Goal: Task Accomplishment & Management: Use online tool/utility

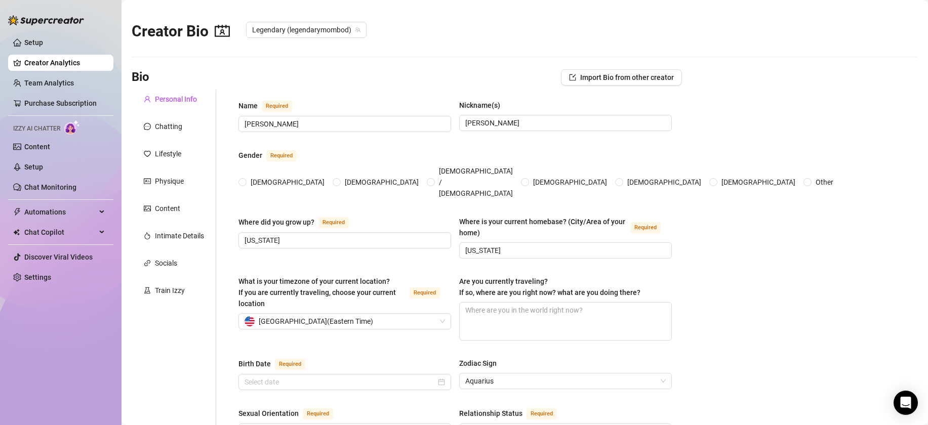
radio input "true"
type input "[DATE]"
radio input "true"
type input "[DATE]"
click at [54, 238] on span "Chat Copilot" at bounding box center [60, 232] width 72 height 16
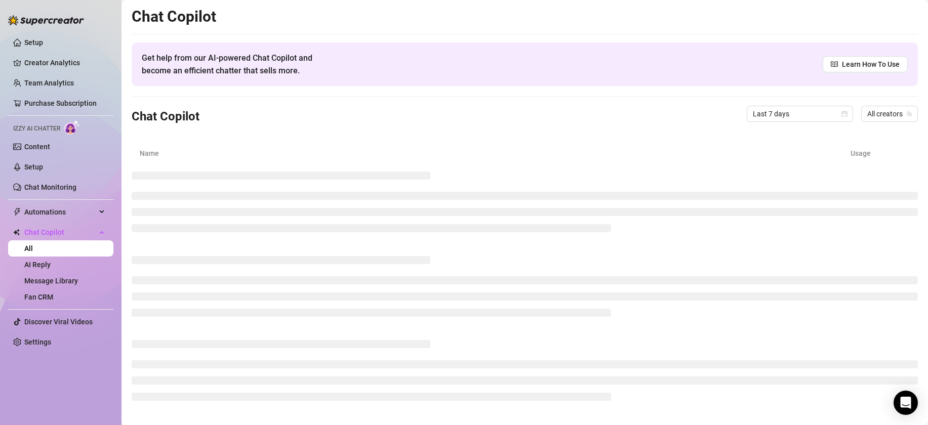
click at [69, 202] on ul "Setup Creator Analytics Team Analytics Purchase Subscription Izzy AI Chatter Co…" at bounding box center [60, 192] width 105 height 324
click at [64, 208] on span "Automations" at bounding box center [60, 212] width 72 height 16
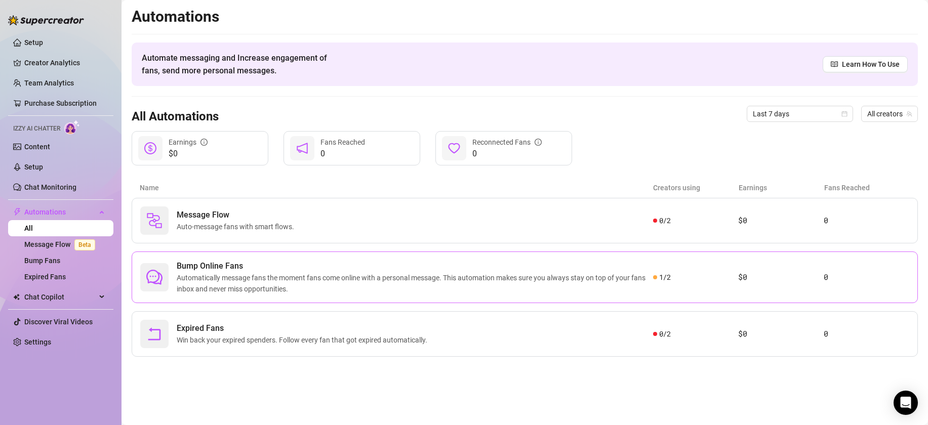
click at [270, 255] on div "Bump Online Fans Automatically message fans the moment fans come online with a …" at bounding box center [525, 278] width 786 height 52
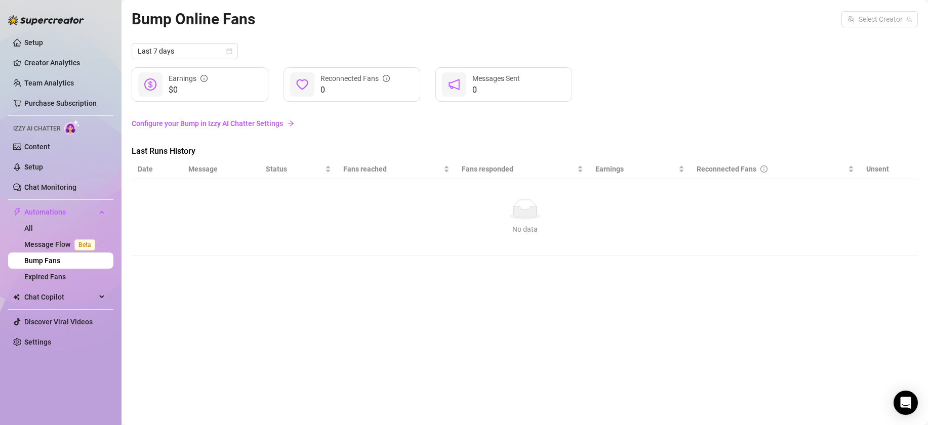
click at [252, 132] on link "Configure your Bump in Izzy AI Chatter Settings" at bounding box center [525, 123] width 786 height 19
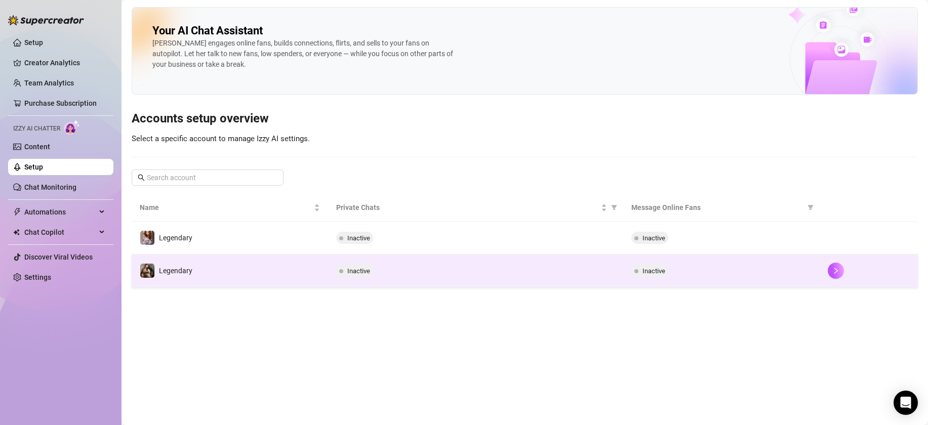
click at [731, 269] on div "Inactive" at bounding box center [721, 271] width 180 height 12
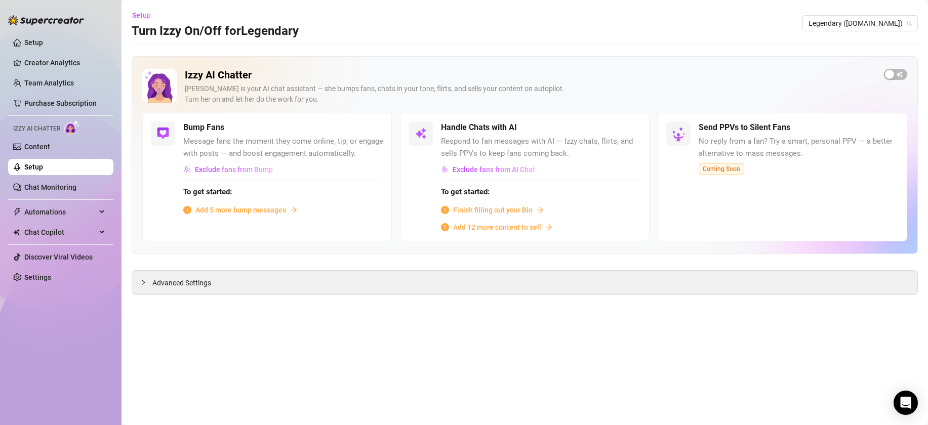
click at [246, 206] on span "Add 5 more bump messages" at bounding box center [240, 210] width 91 height 11
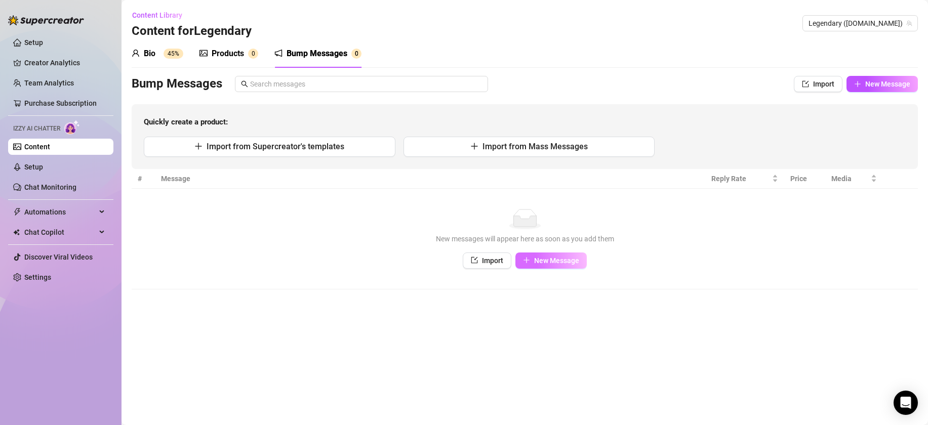
click at [538, 265] on button "New Message" at bounding box center [550, 261] width 71 height 16
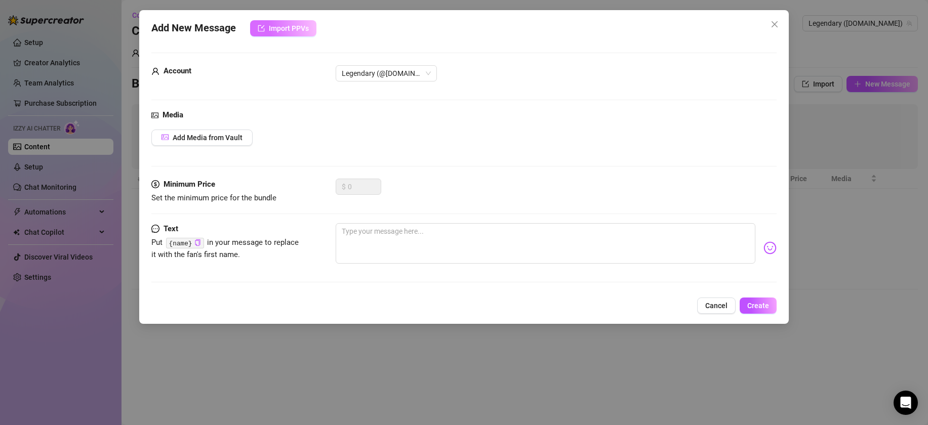
click at [295, 25] on span "Import PPVs" at bounding box center [289, 28] width 40 height 8
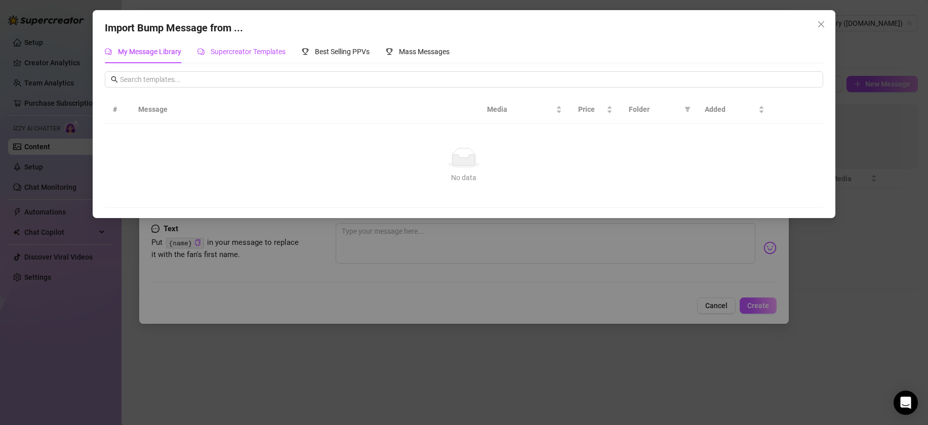
click at [245, 48] on span "Supercreator Templates" at bounding box center [248, 52] width 75 height 8
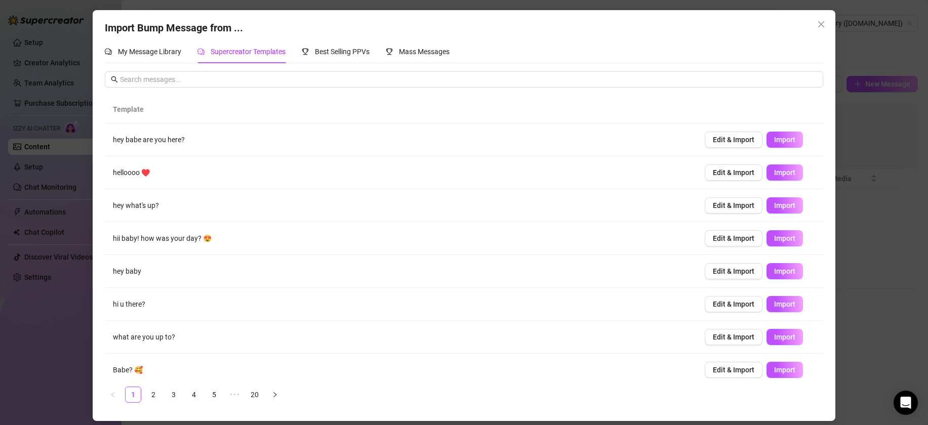
scroll to position [74, 0]
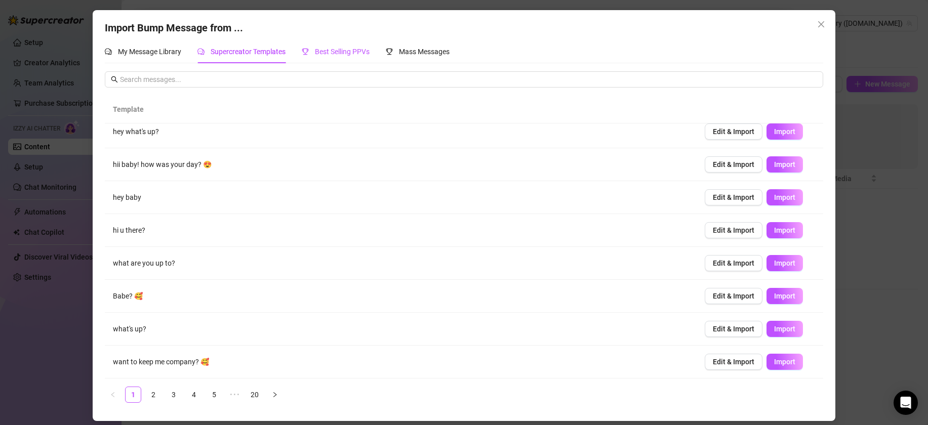
click at [349, 56] on span "Best Selling PPVs" at bounding box center [342, 52] width 55 height 8
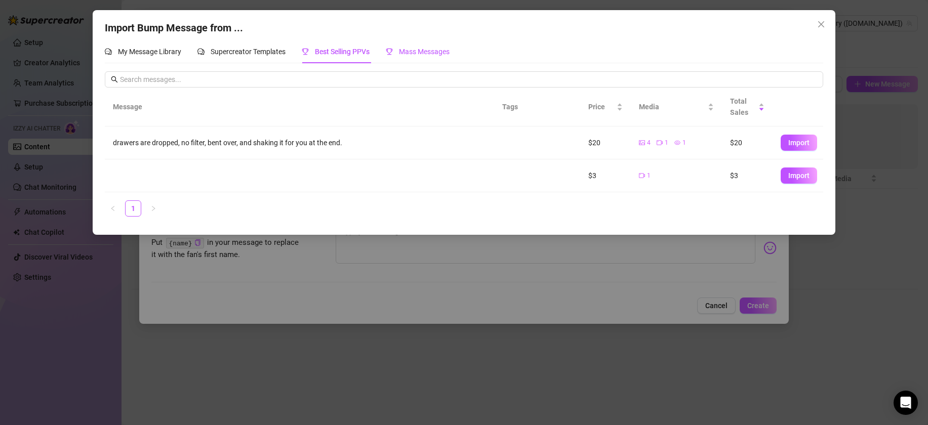
click at [418, 48] on span "Mass Messages" at bounding box center [424, 52] width 51 height 8
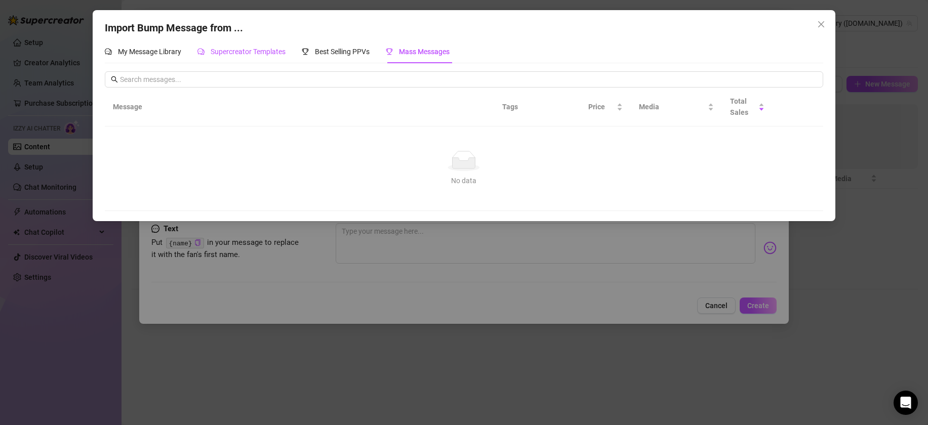
click at [219, 56] on div "Supercreator Templates" at bounding box center [241, 51] width 88 height 11
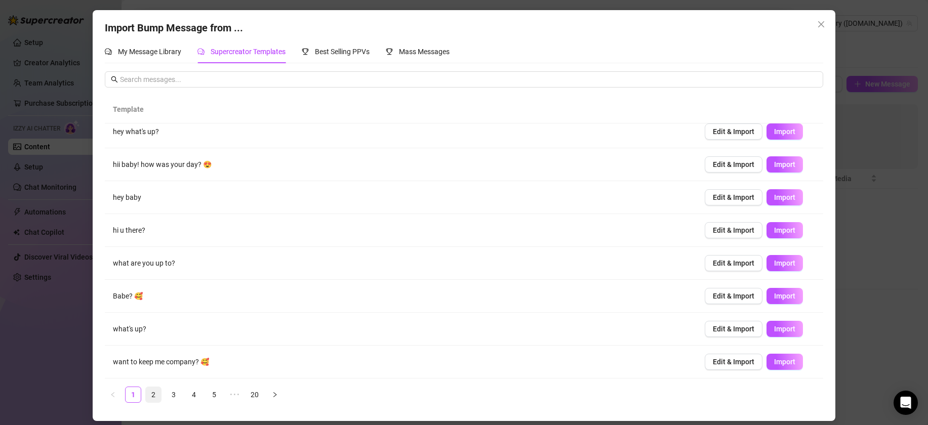
click at [148, 388] on link "2" at bounding box center [153, 394] width 15 height 15
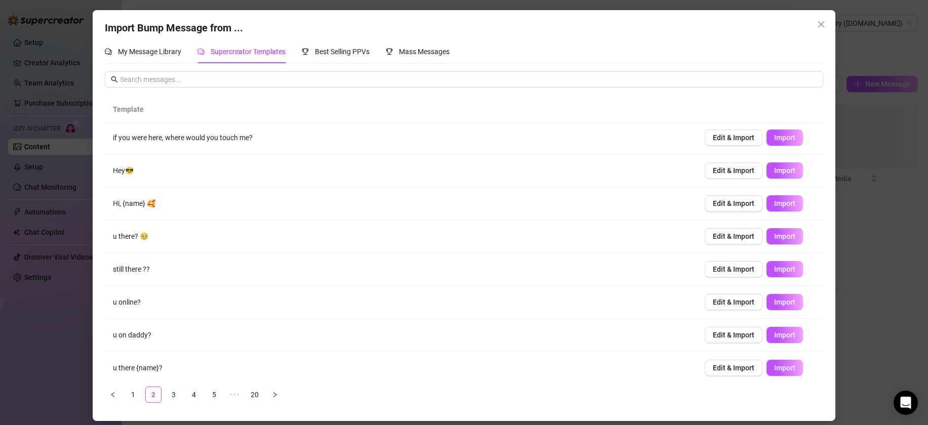
scroll to position [0, 0]
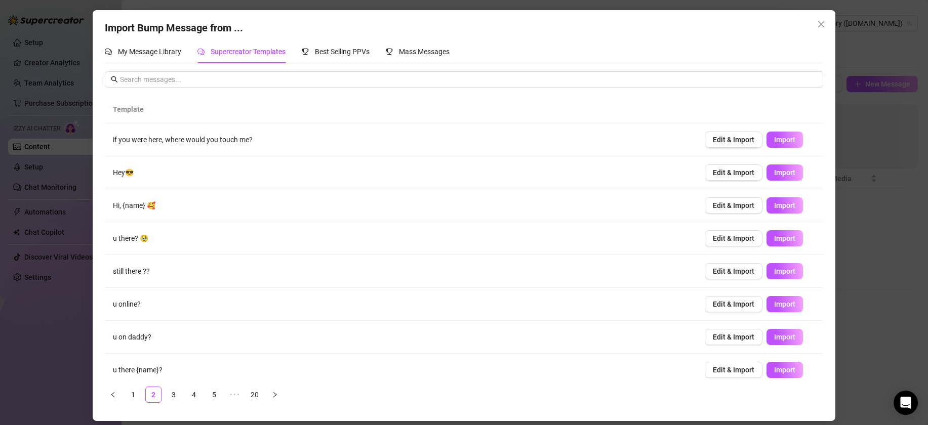
click at [180, 383] on div "Template if you were here, where would you touch me? Edit & Import Import Hey😎 …" at bounding box center [464, 249] width 718 height 307
click at [177, 388] on link "3" at bounding box center [173, 394] width 15 height 15
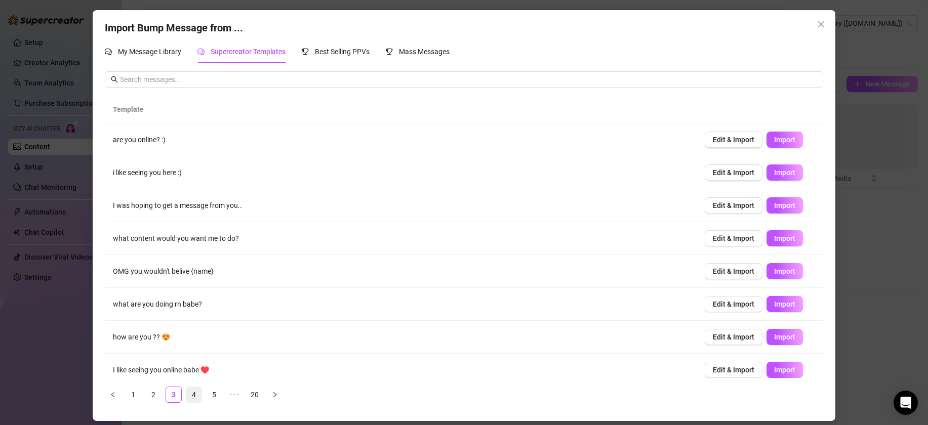
click at [198, 395] on link "4" at bounding box center [193, 394] width 15 height 15
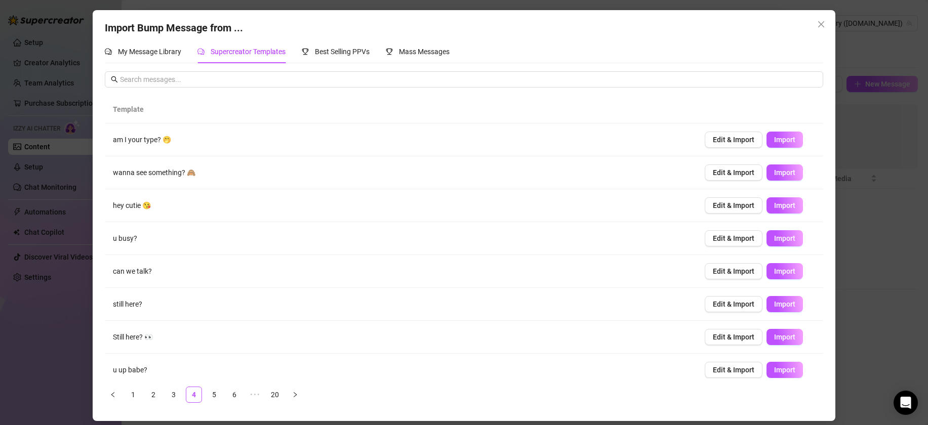
scroll to position [74, 0]
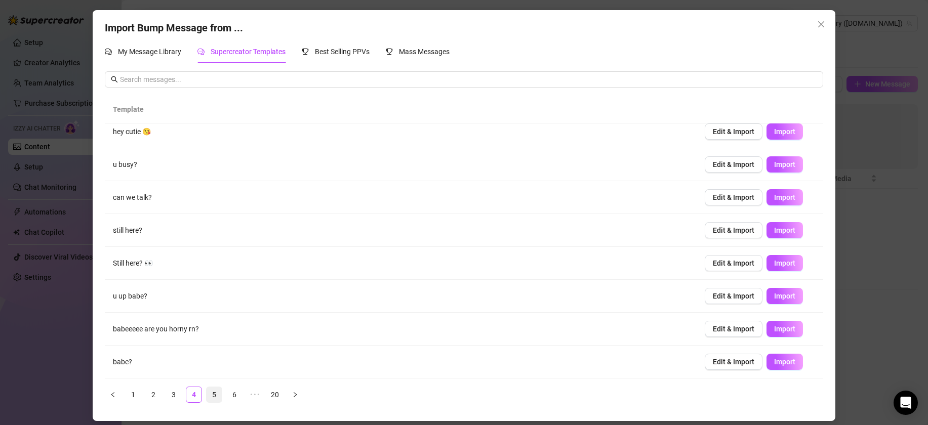
click at [217, 395] on link "5" at bounding box center [214, 394] width 15 height 15
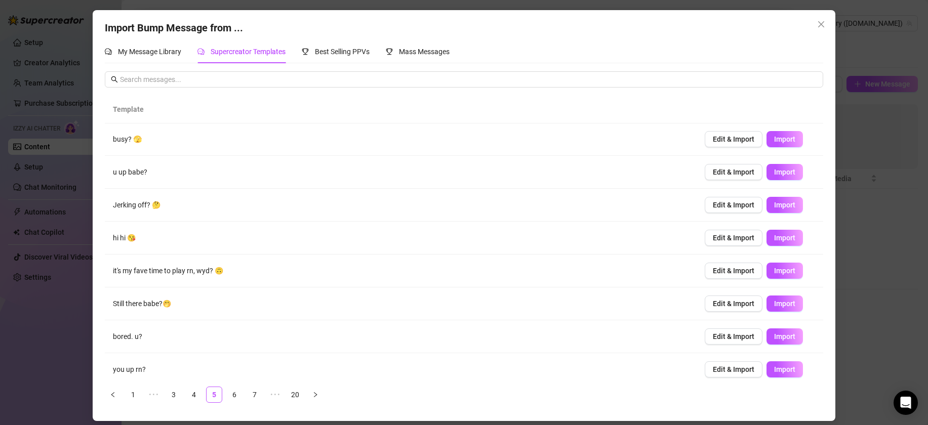
scroll to position [0, 0]
click at [740, 205] on span "Edit & Import" at bounding box center [734, 205] width 42 height 8
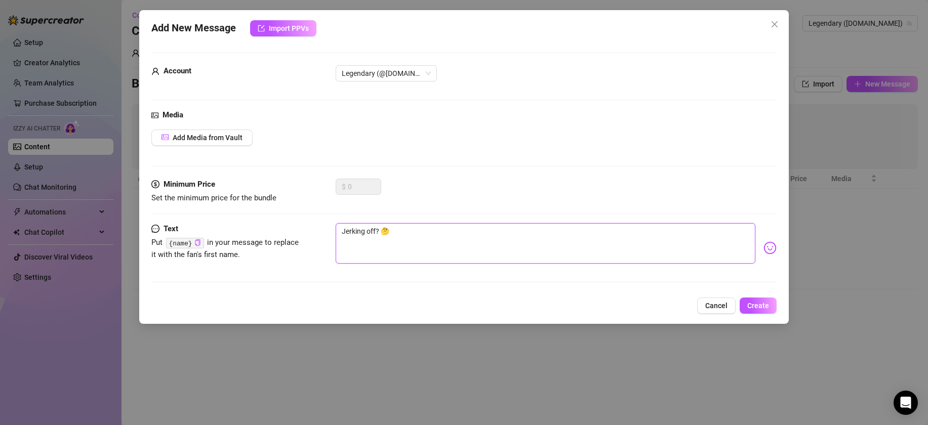
click at [414, 250] on textarea "Jerking off? 🤔" at bounding box center [546, 243] width 420 height 40
click at [391, 232] on textarea "Jerking off? 🤔" at bounding box center [546, 243] width 420 height 40
click at [371, 232] on textarea "Jerking off? 🤔" at bounding box center [546, 243] width 420 height 40
click at [382, 230] on textarea "Jerking off? 🤔" at bounding box center [546, 243] width 420 height 40
click at [377, 229] on textarea "Jerking off? 🤔" at bounding box center [546, 243] width 420 height 40
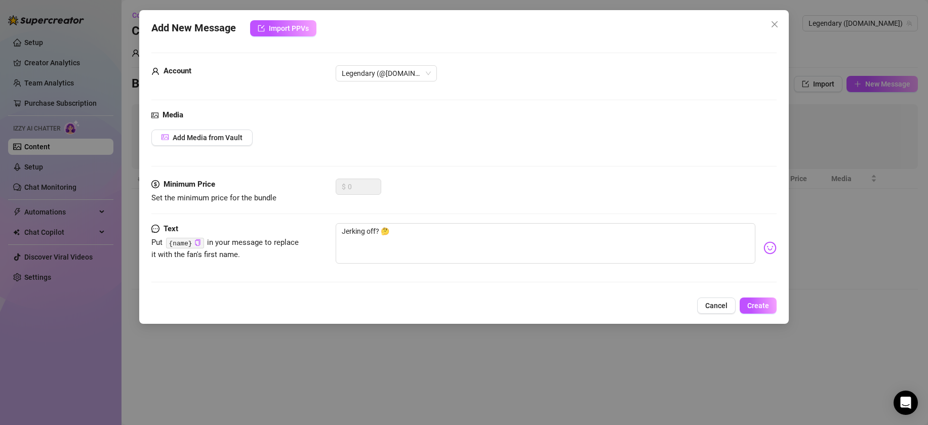
click at [441, 222] on div "Minimum Price Set the minimum price for the bundle $ 0" at bounding box center [463, 201] width 625 height 45
click at [470, 248] on textarea "Jerking off? 🤔" at bounding box center [546, 243] width 420 height 40
click at [767, 303] on span "Create" at bounding box center [758, 306] width 22 height 8
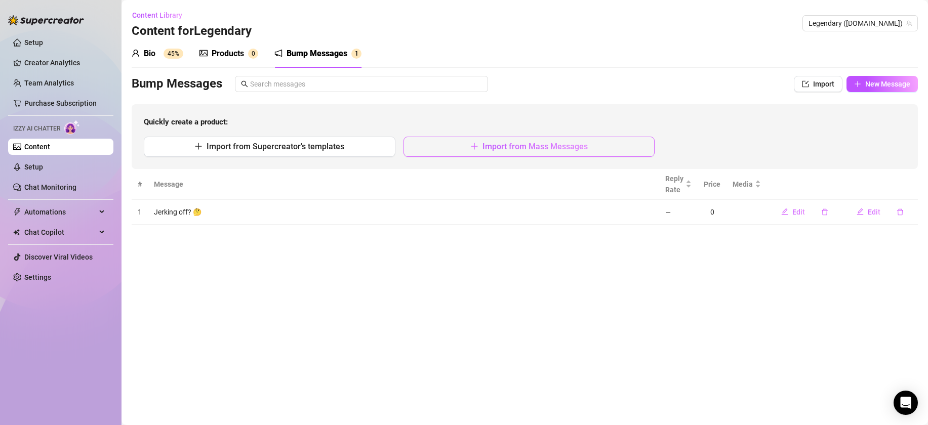
click at [521, 149] on span "Import from Mass Messages" at bounding box center [534, 147] width 105 height 10
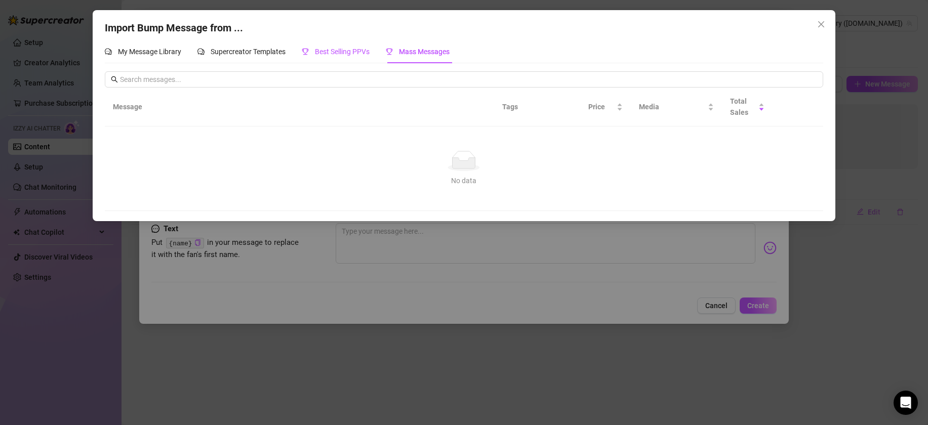
click at [332, 46] on div "Best Selling PPVs" at bounding box center [336, 51] width 68 height 11
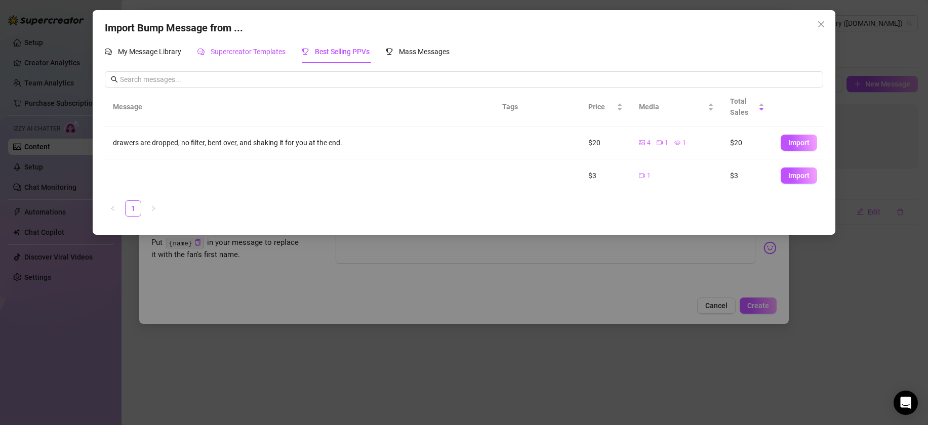
click at [205, 56] on div "Supercreator Templates" at bounding box center [241, 51] width 88 height 11
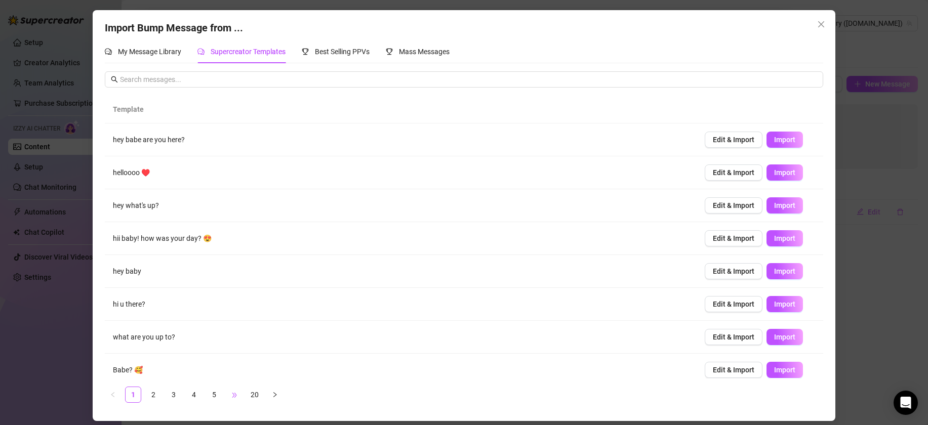
click at [241, 391] on span "•••" at bounding box center [234, 395] width 16 height 16
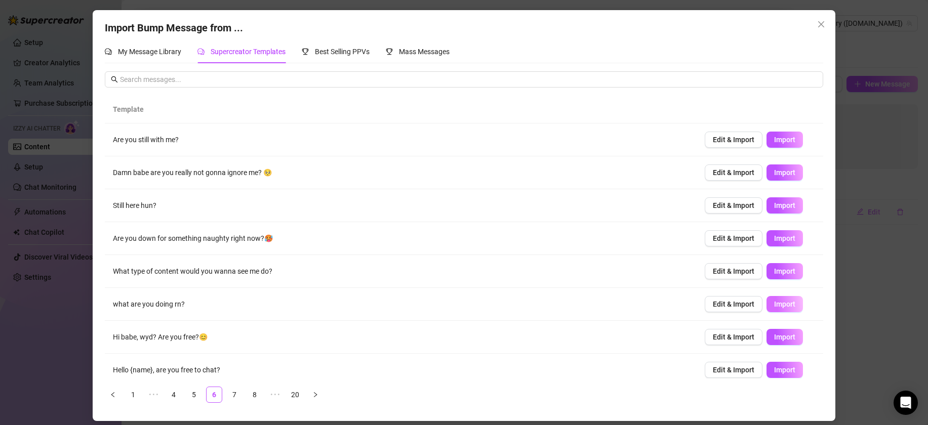
click at [787, 304] on span "Import" at bounding box center [784, 304] width 21 height 8
click at [237, 399] on link "7" at bounding box center [234, 394] width 15 height 15
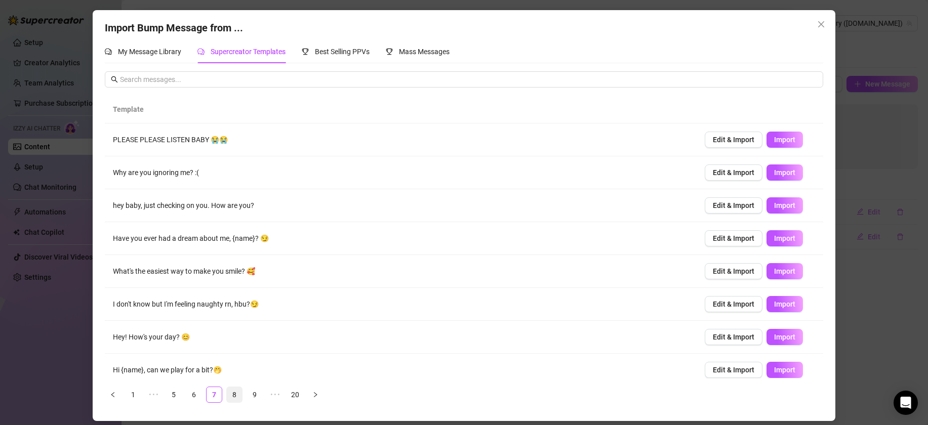
click at [234, 394] on link "8" at bounding box center [234, 394] width 15 height 15
click at [238, 397] on link "9" at bounding box center [234, 394] width 15 height 15
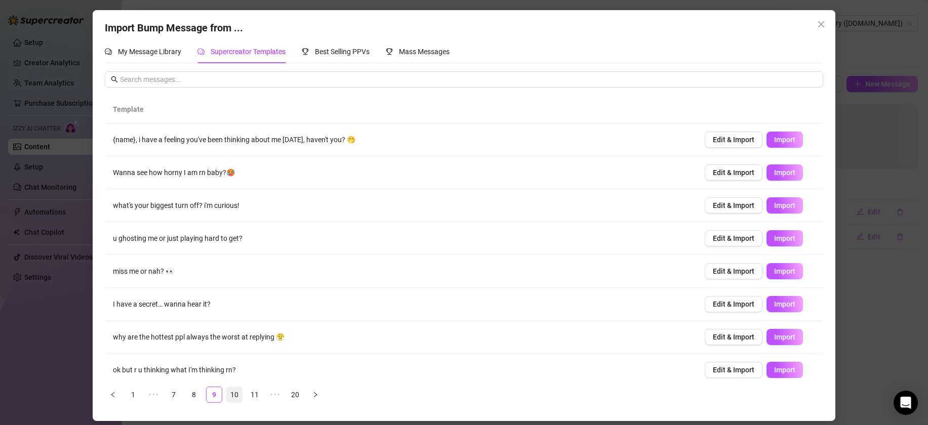
click at [233, 394] on link "10" at bounding box center [234, 394] width 15 height 15
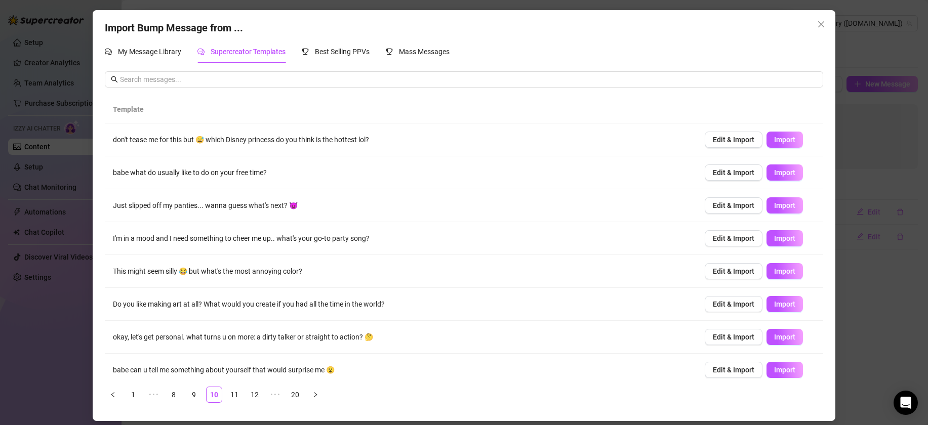
click at [790, 126] on td "Edit & Import Import" at bounding box center [760, 140] width 127 height 33
click at [795, 133] on button "Import" at bounding box center [784, 140] width 36 height 16
click at [228, 399] on link "11" at bounding box center [234, 394] width 15 height 15
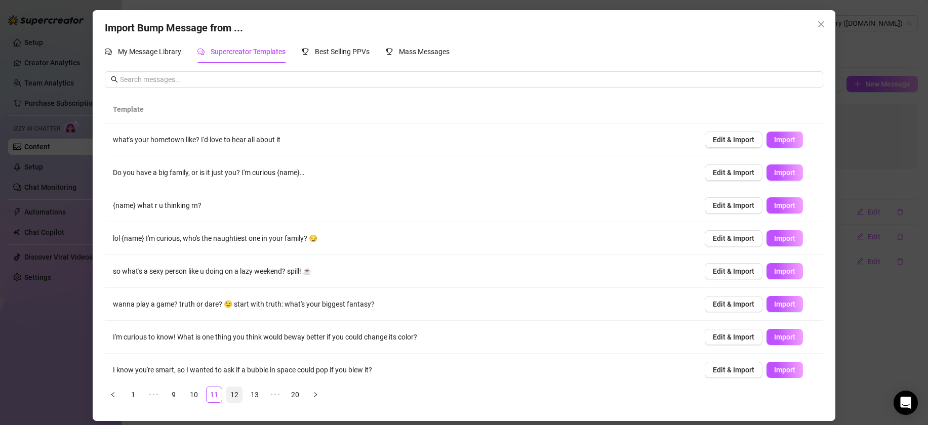
click at [235, 391] on link "12" at bounding box center [234, 394] width 15 height 15
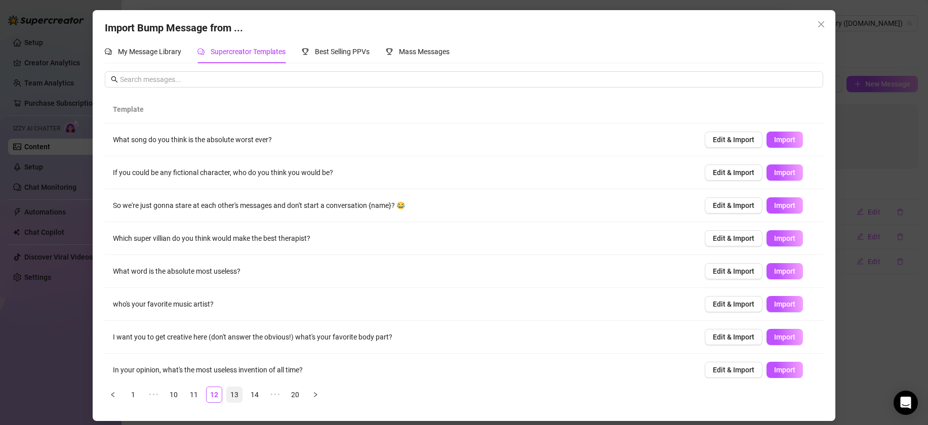
click at [233, 393] on link "13" at bounding box center [234, 394] width 15 height 15
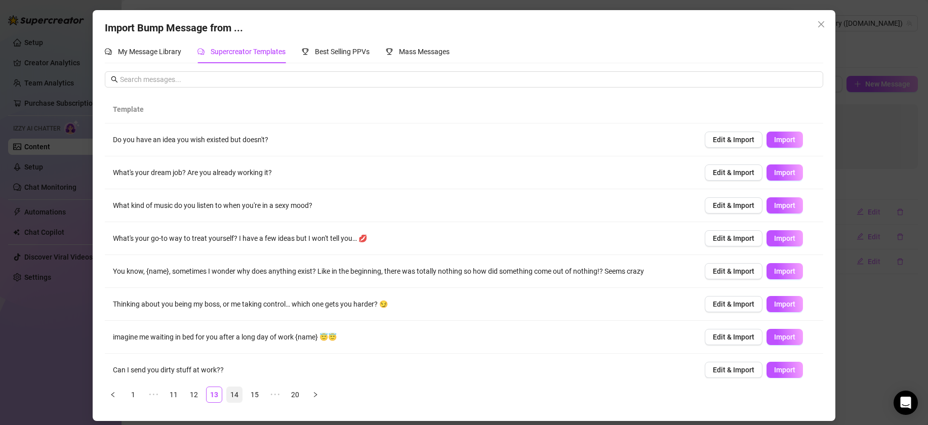
click at [242, 397] on li "14" at bounding box center [234, 395] width 16 height 16
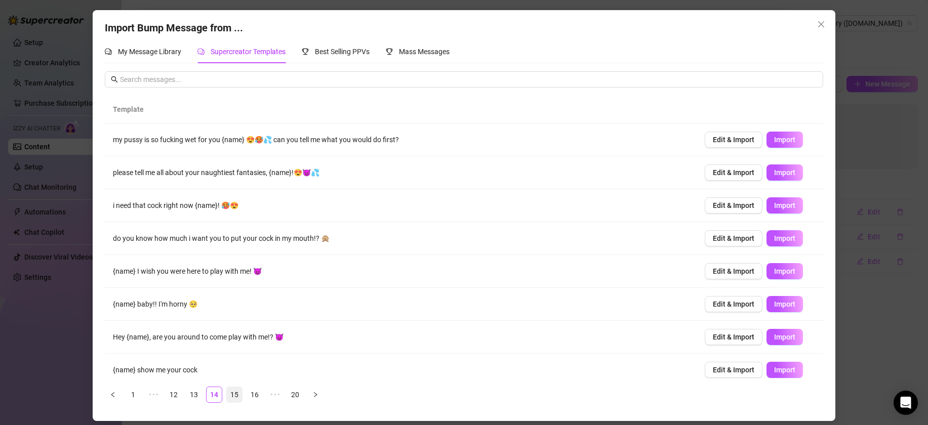
click at [234, 395] on link "15" at bounding box center [234, 394] width 15 height 15
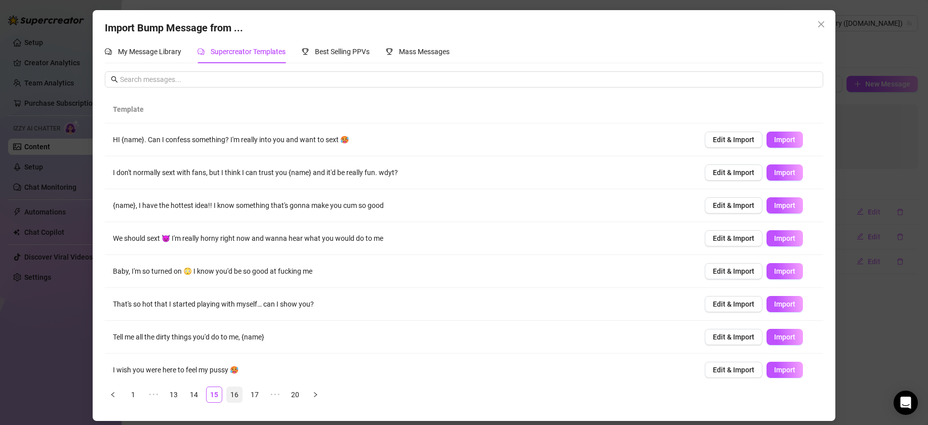
click at [234, 393] on link "16" at bounding box center [234, 394] width 15 height 15
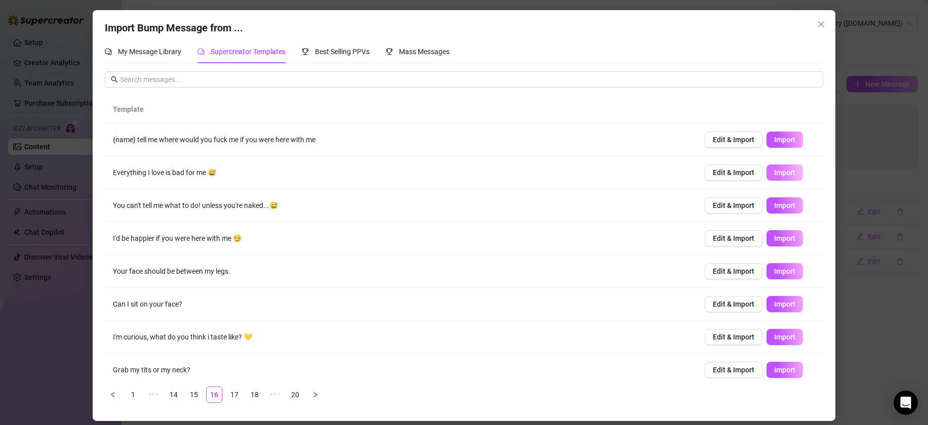
click at [784, 172] on span "Import" at bounding box center [784, 173] width 21 height 8
click at [236, 395] on link "17" at bounding box center [234, 394] width 15 height 15
click at [227, 392] on link "18" at bounding box center [234, 394] width 15 height 15
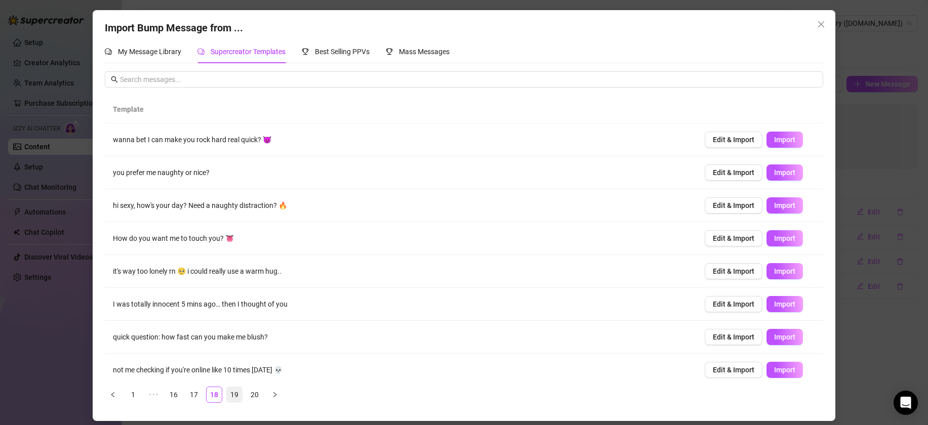
click at [236, 390] on link "19" at bounding box center [234, 394] width 15 height 15
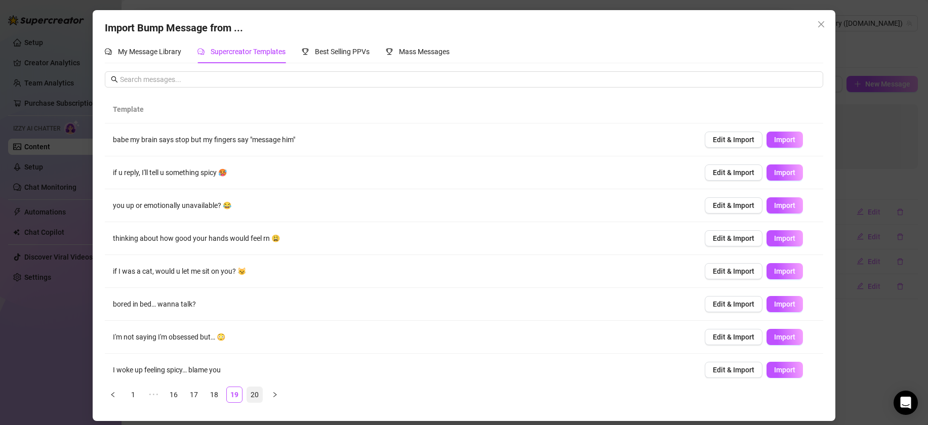
click at [251, 390] on link "20" at bounding box center [254, 394] width 15 height 15
click at [784, 205] on span "Import" at bounding box center [784, 205] width 21 height 8
click at [788, 269] on span "Import" at bounding box center [784, 271] width 21 height 8
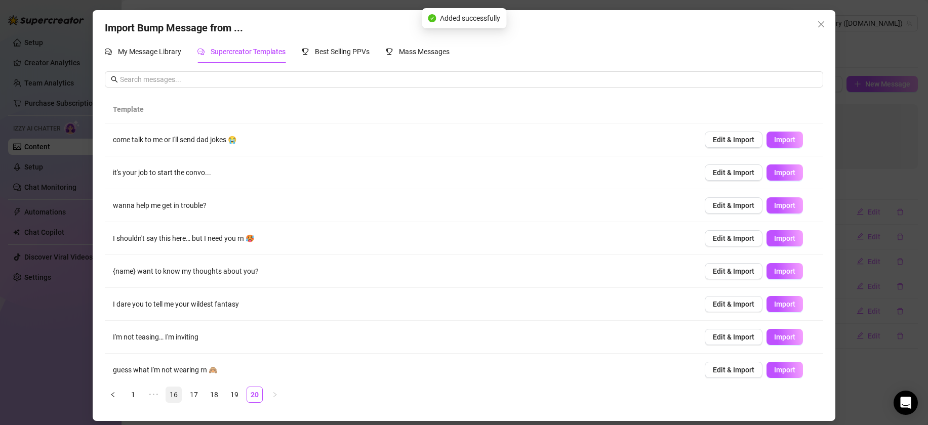
click at [168, 392] on link "16" at bounding box center [173, 394] width 15 height 15
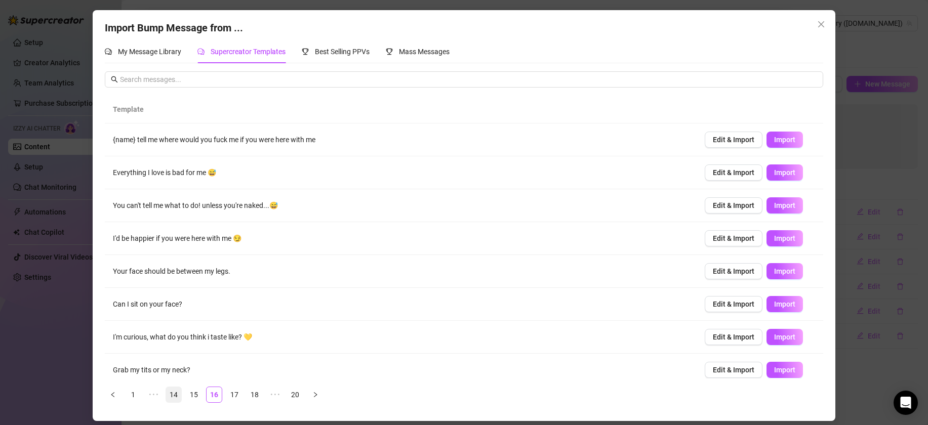
click at [176, 390] on link "14" at bounding box center [173, 394] width 15 height 15
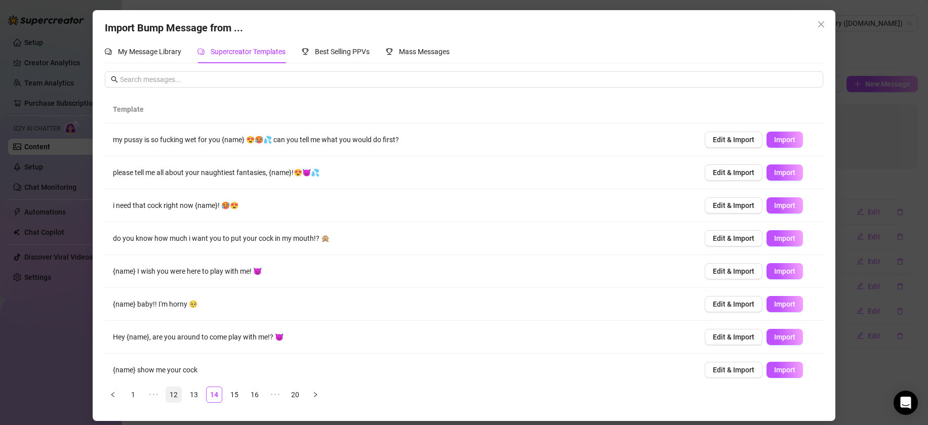
click at [176, 395] on link "12" at bounding box center [173, 394] width 15 height 15
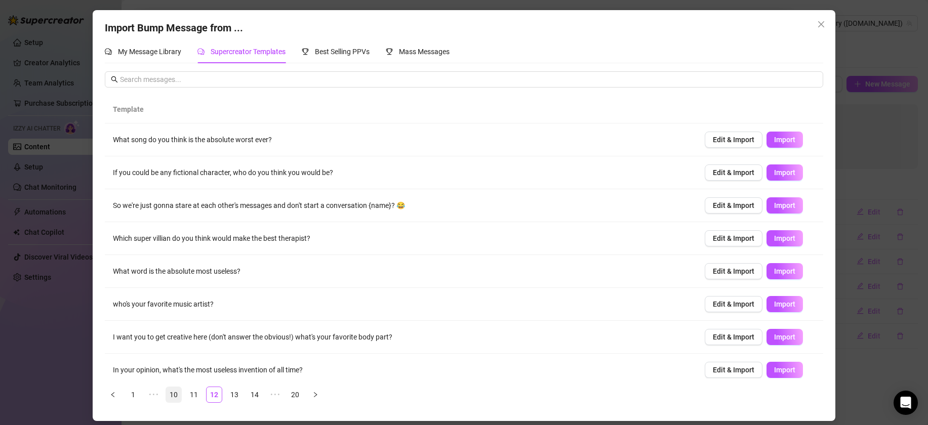
click at [171, 396] on link "10" at bounding box center [173, 394] width 15 height 15
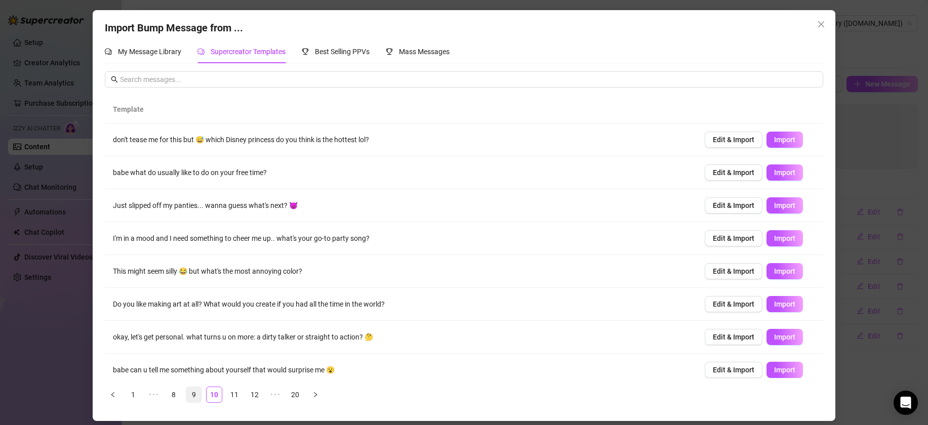
click at [192, 391] on link "9" at bounding box center [193, 394] width 15 height 15
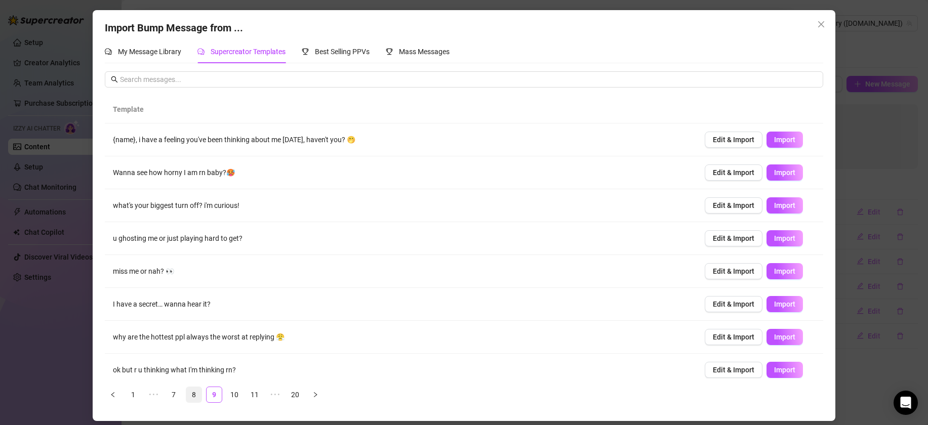
click at [193, 392] on link "8" at bounding box center [193, 394] width 15 height 15
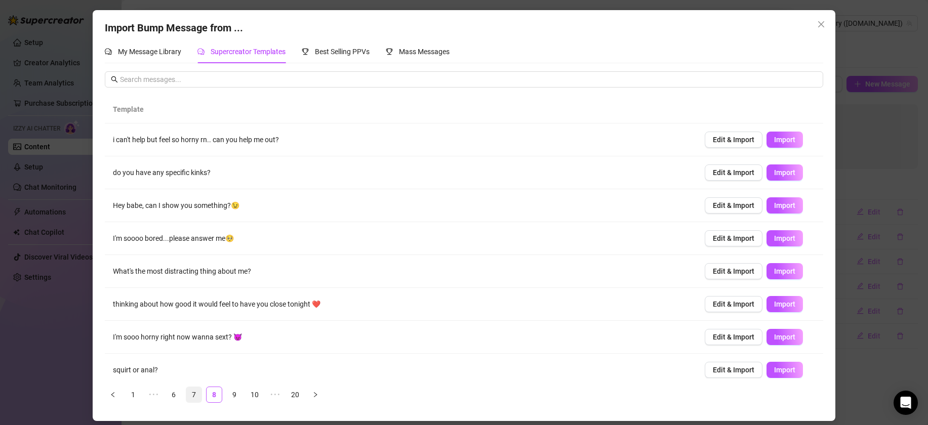
click at [197, 391] on link "7" at bounding box center [193, 394] width 15 height 15
click at [208, 395] on link "7" at bounding box center [214, 394] width 15 height 15
click at [194, 395] on link "6" at bounding box center [193, 394] width 15 height 15
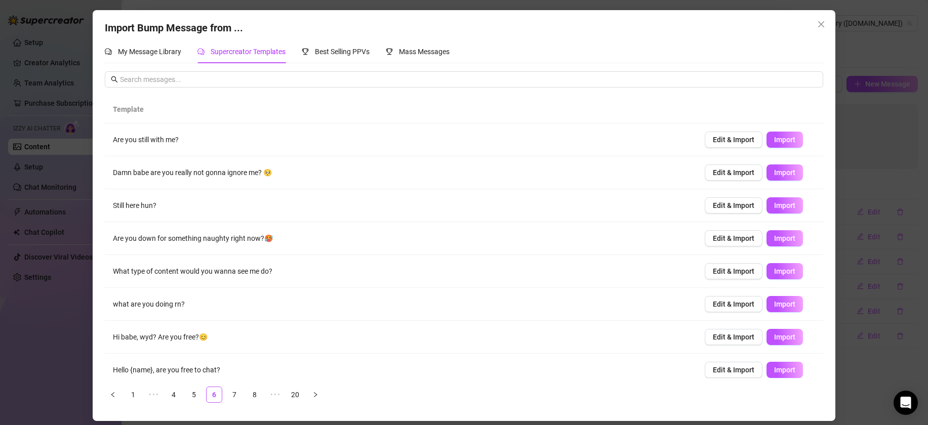
click at [183, 405] on div "Template Are you still with me? Edit & Import Import Damn babe are you really n…" at bounding box center [464, 253] width 718 height 315
click at [193, 392] on link "5" at bounding box center [193, 394] width 15 height 15
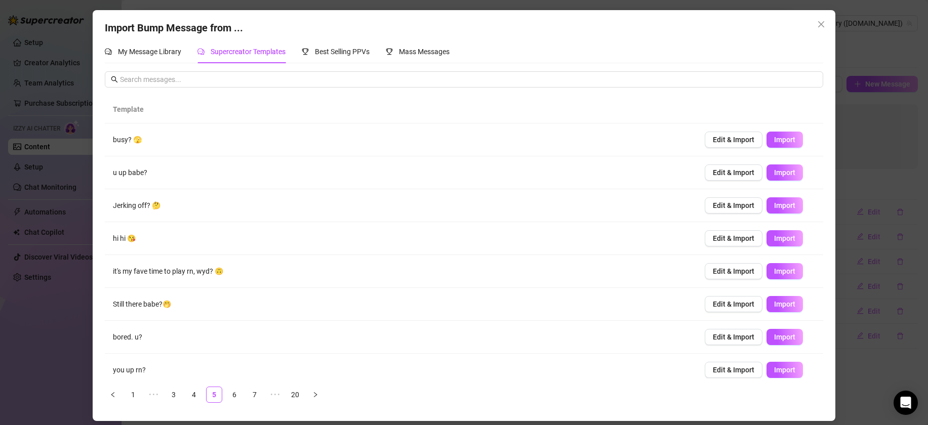
click at [259, 254] on td "hi hi 😘" at bounding box center [400, 238] width 591 height 33
click at [203, 394] on ul "1 ••• 3 4 5 6 7 ••• 20" at bounding box center [464, 395] width 718 height 16
click at [197, 392] on link "4" at bounding box center [193, 394] width 15 height 15
click at [176, 394] on link "3" at bounding box center [173, 394] width 15 height 15
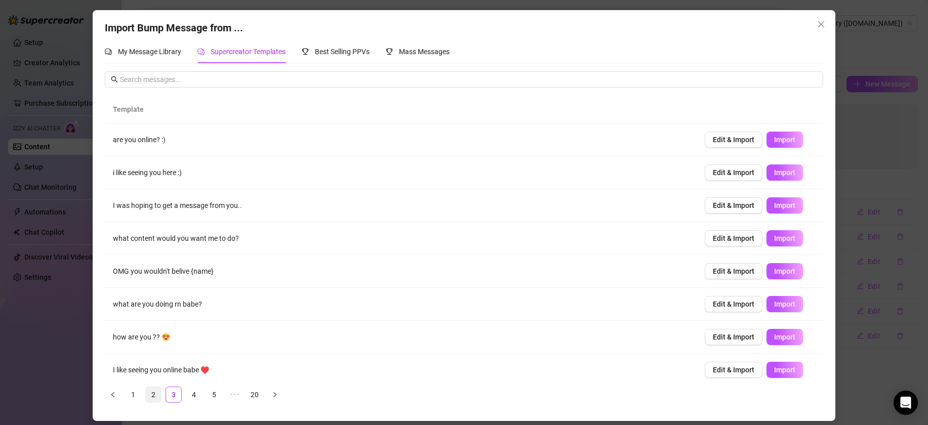
click at [155, 397] on link "2" at bounding box center [153, 394] width 15 height 15
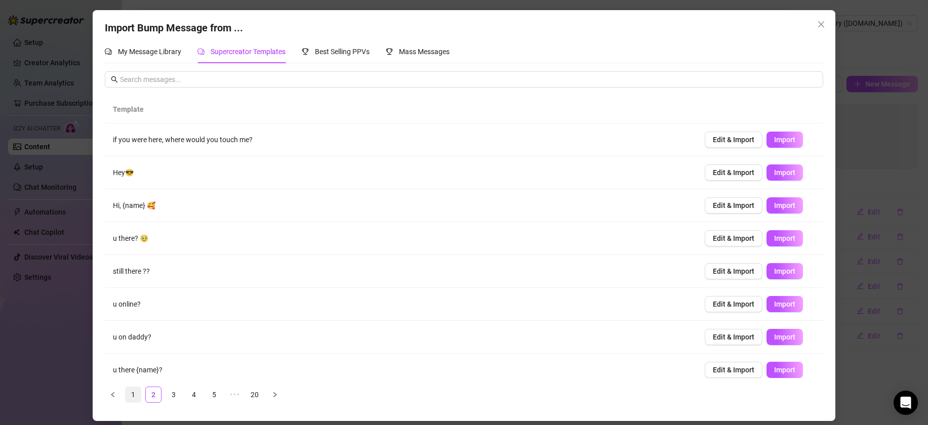
click at [132, 392] on link "1" at bounding box center [133, 394] width 15 height 15
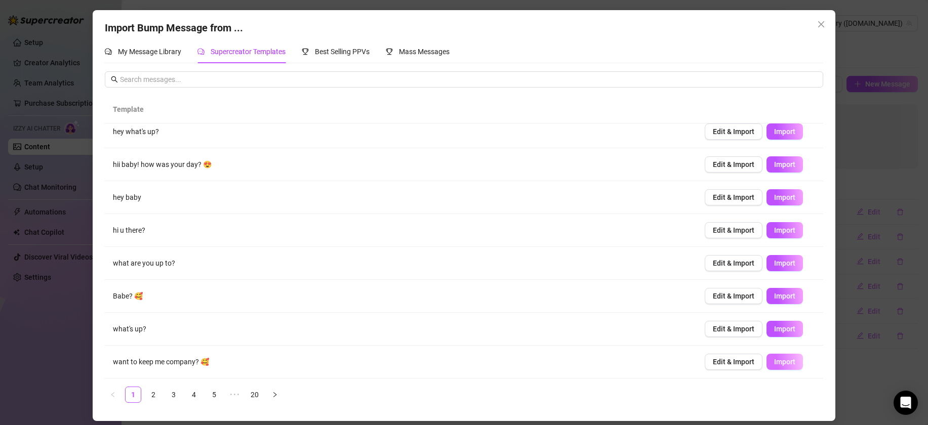
click at [783, 365] on span "Import" at bounding box center [784, 362] width 21 height 8
type textarea "want to keep me company? 🥰"
click at [129, 55] on span "My Message Library" at bounding box center [149, 52] width 63 height 8
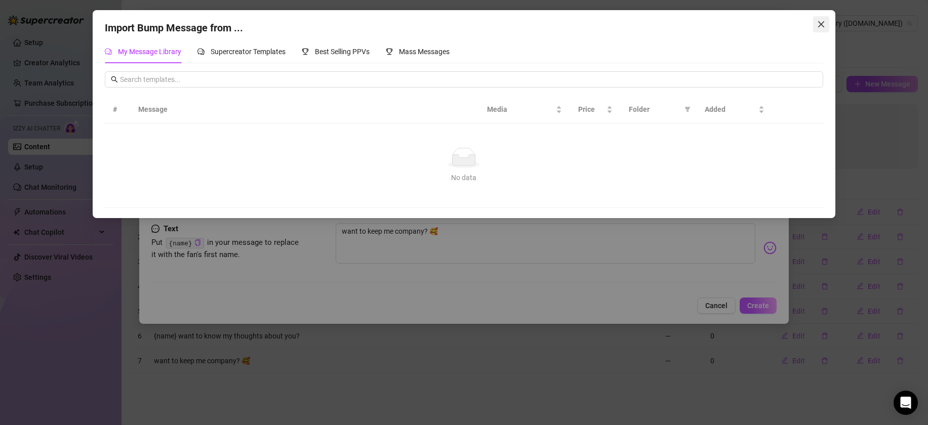
click at [822, 19] on button "Close" at bounding box center [821, 24] width 16 height 16
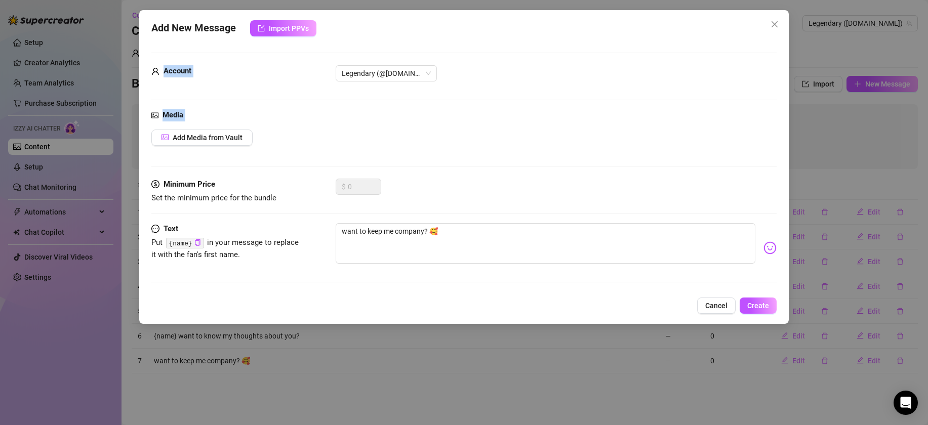
drag, startPoint x: 586, startPoint y: 41, endPoint x: 586, endPoint y: 136, distance: 95.2
click at [586, 136] on div "Account Legendary (@[DOMAIN_NAME]) Media Add Media from Vault Minimum Price Set…" at bounding box center [463, 165] width 625 height 251
click at [342, 200] on div "$ 0" at bounding box center [359, 191] width 46 height 25
drag, startPoint x: 367, startPoint y: 116, endPoint x: 361, endPoint y: 116, distance: 5.6
click at [367, 116] on div "Media" at bounding box center [463, 115] width 625 height 12
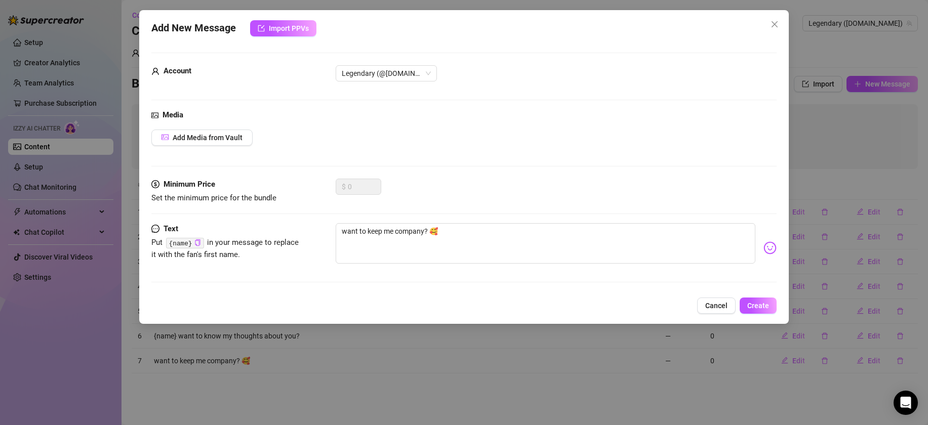
click at [422, 62] on form "Account Legendary (@[DOMAIN_NAME]) Media Add Media from Vault Minimum Price Set…" at bounding box center [463, 172] width 625 height 239
click at [422, 67] on span "Legendary (@[DOMAIN_NAME])" at bounding box center [386, 73] width 89 height 15
click at [506, 61] on form "Account Legendary (@[DOMAIN_NAME]) Legendary (@[DOMAIN_NAME]) Media Add Media f…" at bounding box center [463, 172] width 625 height 239
drag, startPoint x: 487, startPoint y: 36, endPoint x: 450, endPoint y: 190, distance: 158.4
click at [451, 185] on div "Add New Message Import PPVs Account Legendary (@[DOMAIN_NAME]) Media Add Media …" at bounding box center [463, 167] width 649 height 314
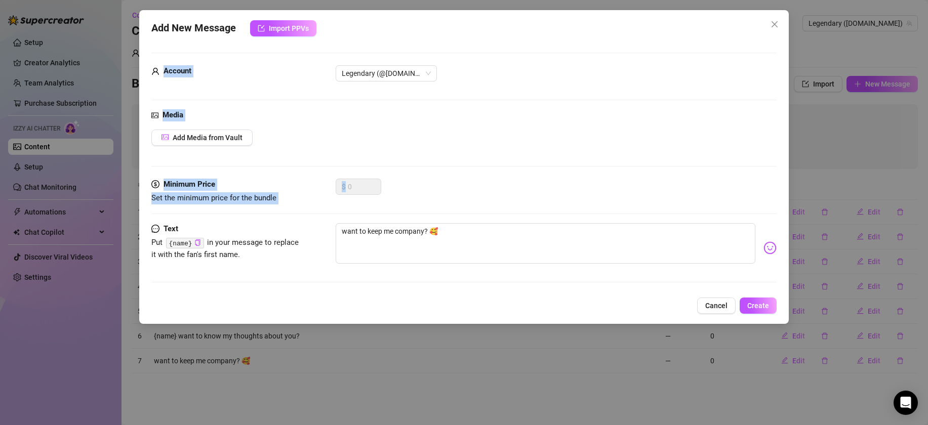
click at [742, 79] on div "Legendary (@[DOMAIN_NAME])" at bounding box center [556, 73] width 441 height 16
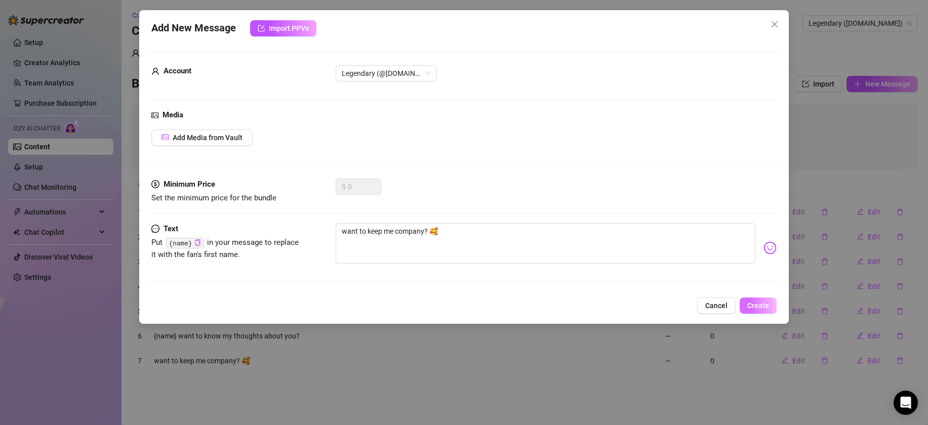
click at [765, 304] on span "Create" at bounding box center [758, 306] width 22 height 8
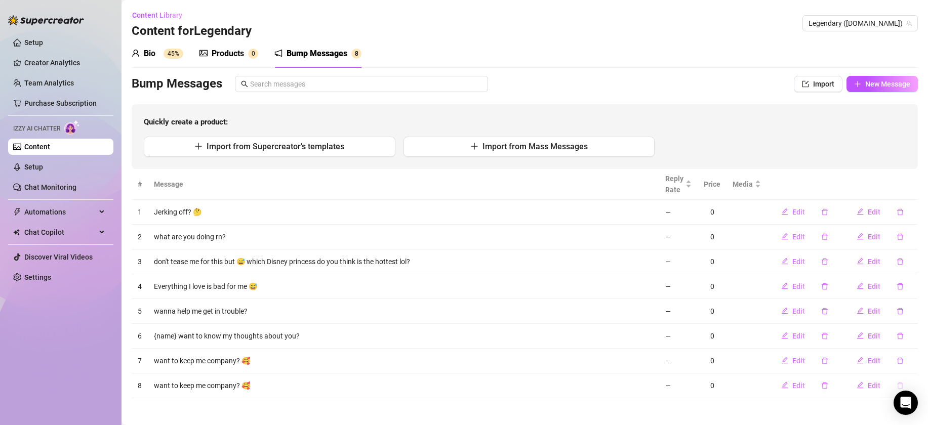
click at [904, 381] on button "button" at bounding box center [899, 386] width 23 height 16
click at [913, 362] on span "Yes" at bounding box center [911, 359] width 12 height 8
click at [222, 49] on div "Products" at bounding box center [228, 54] width 32 height 12
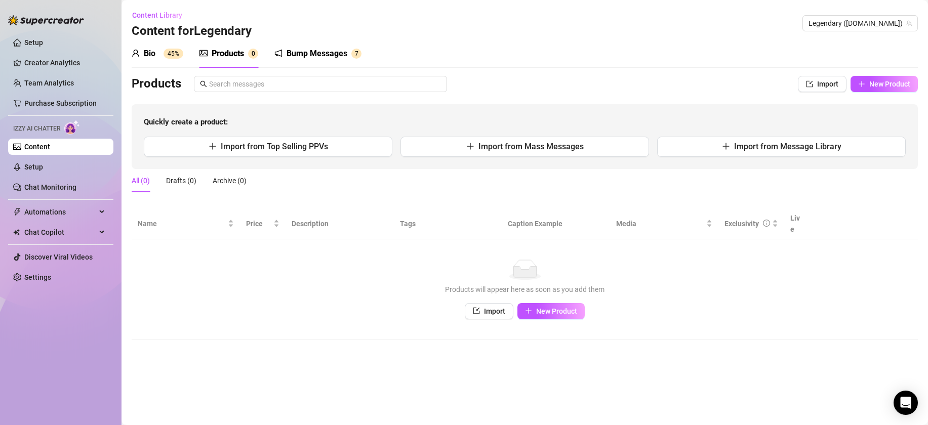
click at [155, 65] on div "Bio 45%" at bounding box center [158, 53] width 52 height 28
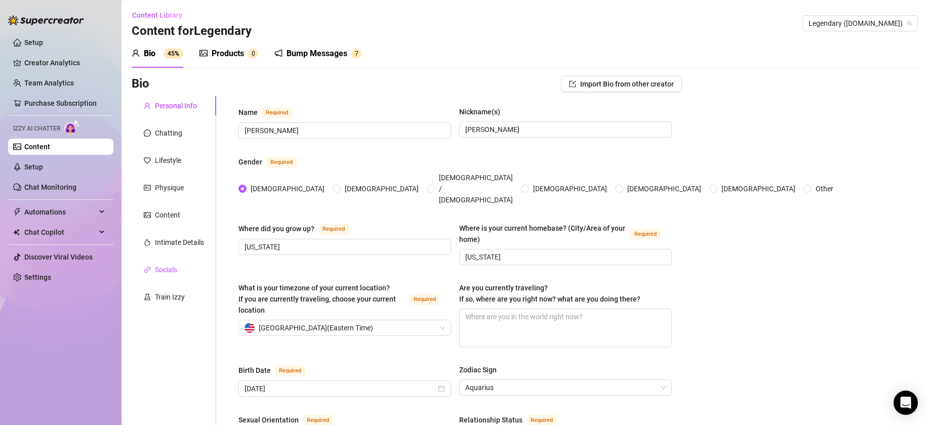
click at [168, 265] on div "Socials" at bounding box center [166, 269] width 22 height 11
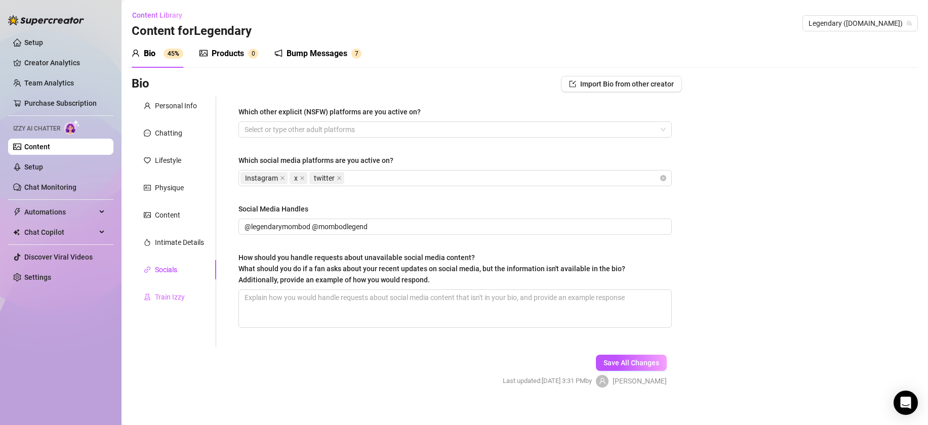
click at [146, 309] on div "Personal Info Chatting Lifestyle Physique Content Intimate Details Socials Trai…" at bounding box center [174, 221] width 85 height 251
click at [159, 290] on div "Train Izzy" at bounding box center [174, 297] width 85 height 19
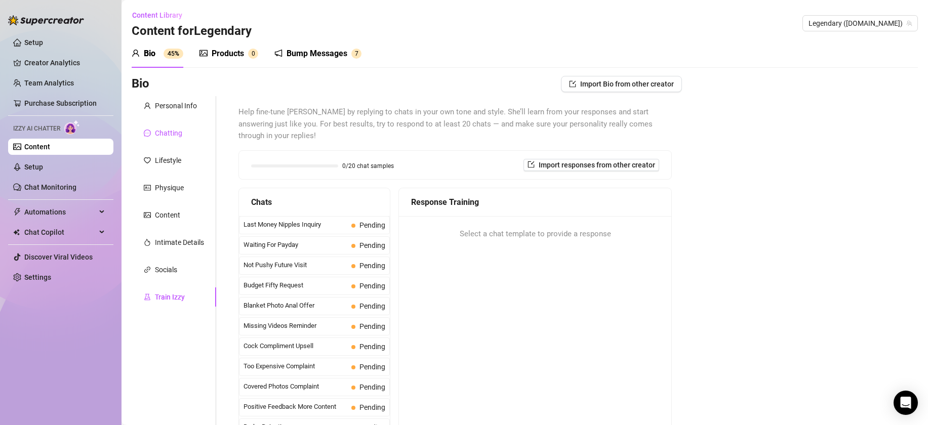
click at [164, 137] on div "Chatting" at bounding box center [168, 133] width 27 height 11
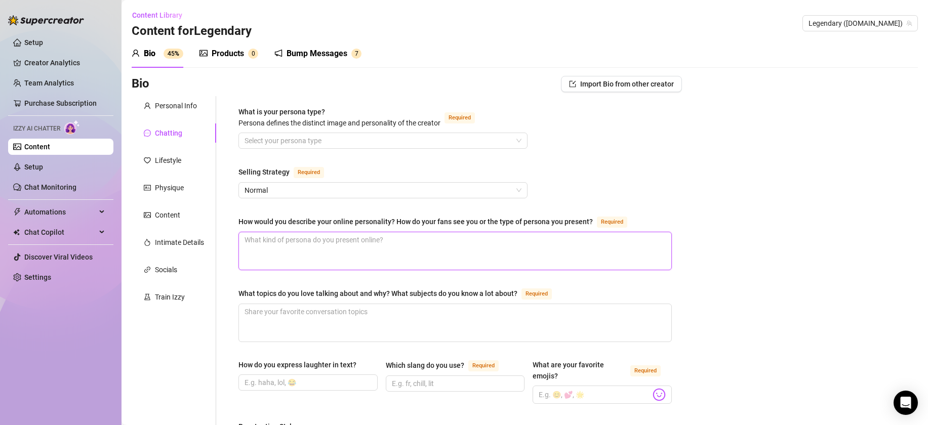
click at [414, 242] on textarea "How would you describe your online personality? How do your fans see you or the…" at bounding box center [455, 250] width 432 height 37
click at [397, 309] on textarea "What topics do you love talking about and why? What subjects do you know a lot …" at bounding box center [455, 322] width 432 height 37
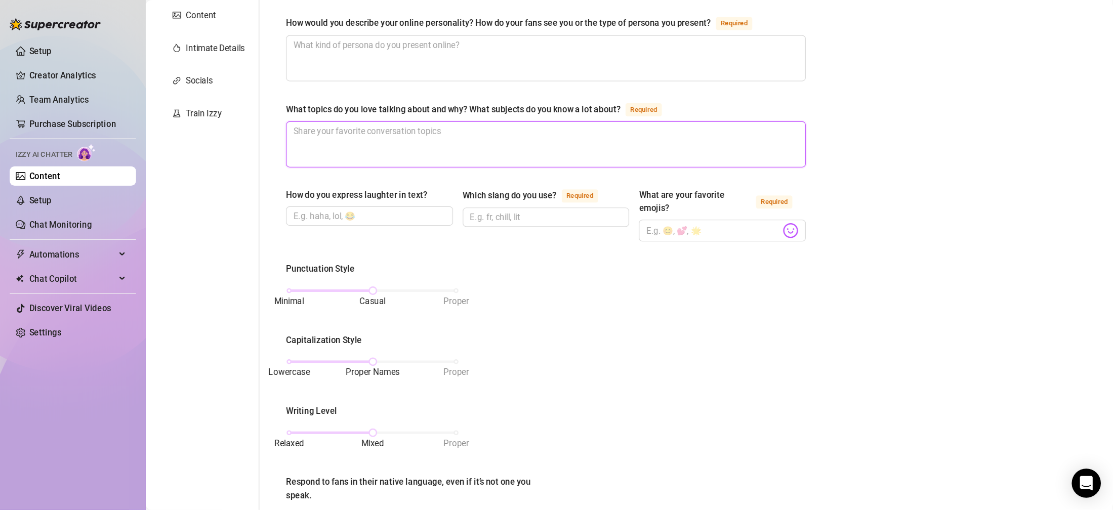
scroll to position [0, 0]
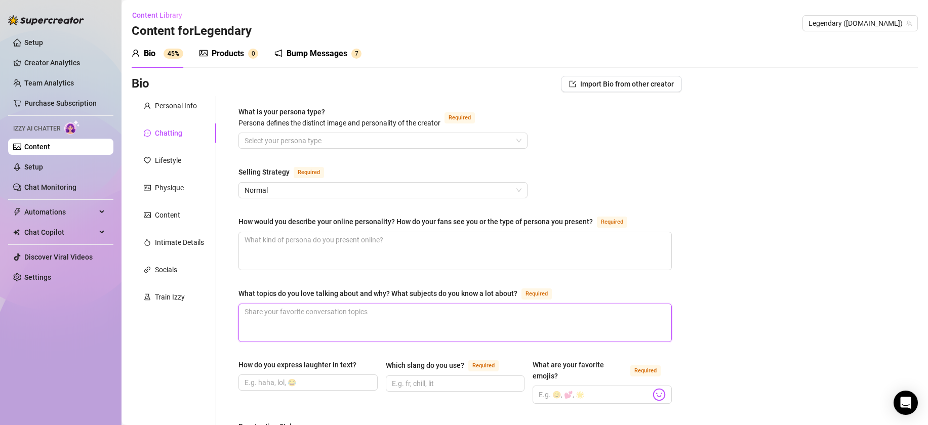
click at [344, 308] on textarea "What topics do you love talking about and why? What subjects do you know a lot …" at bounding box center [455, 322] width 432 height 37
type textarea "O"
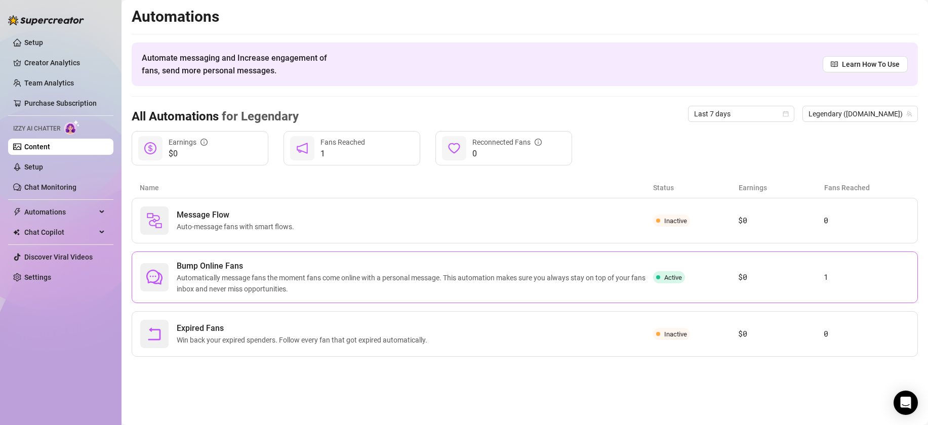
click at [273, 275] on span "Automatically message fans the moment fans come online with a personal message.…" at bounding box center [415, 283] width 476 height 22
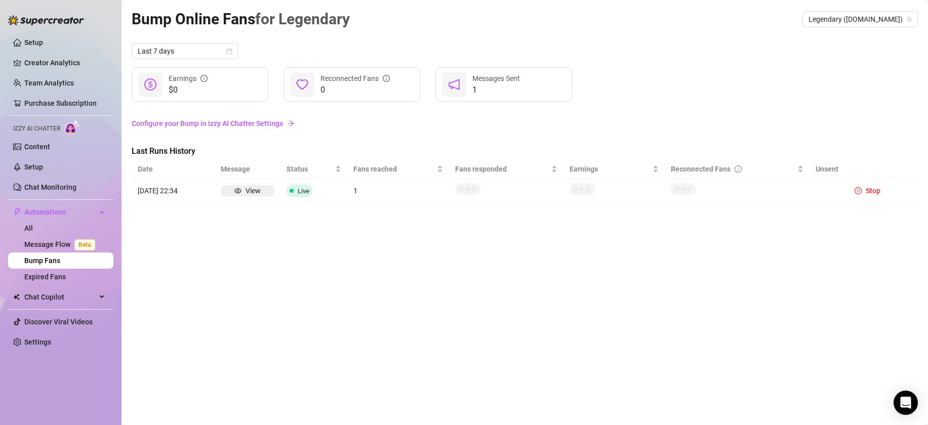
click at [268, 186] on div "View" at bounding box center [248, 190] width 54 height 11
click at [247, 188] on div "View" at bounding box center [253, 190] width 15 height 11
click at [198, 120] on link "Configure your Bump in Izzy AI Chatter Settings" at bounding box center [525, 123] width 786 height 11
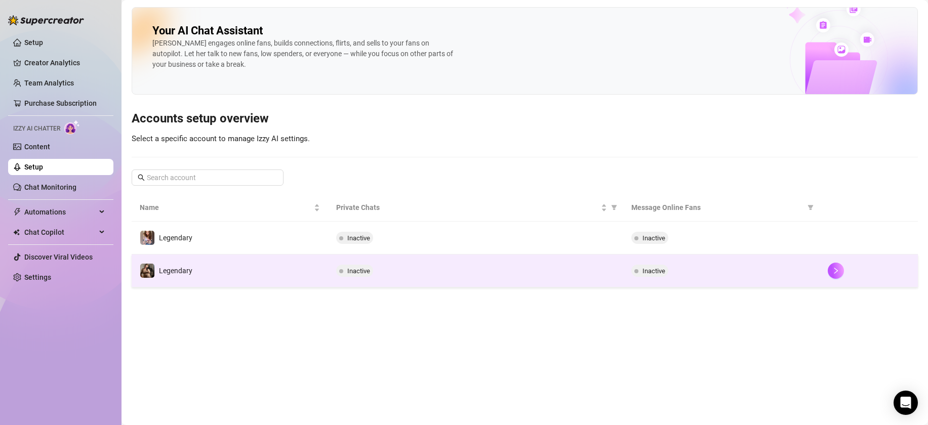
click at [438, 258] on td "Inactive" at bounding box center [475, 271] width 295 height 33
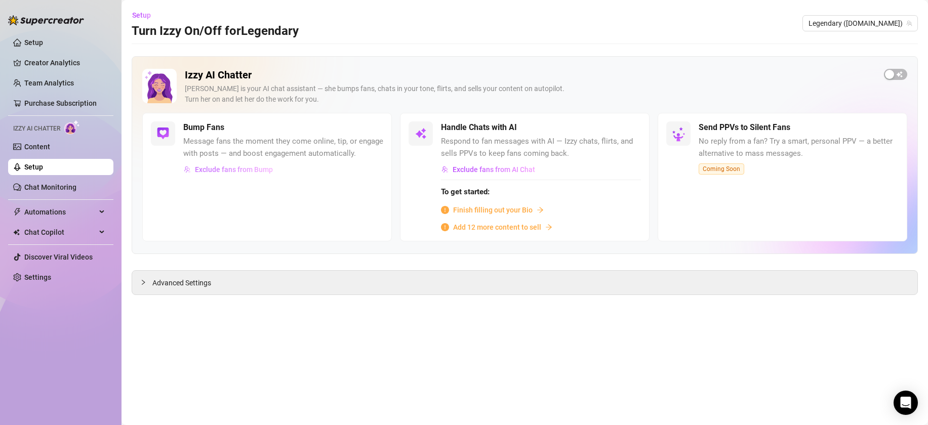
click at [245, 171] on span "Exclude fans from Bump" at bounding box center [234, 170] width 78 height 8
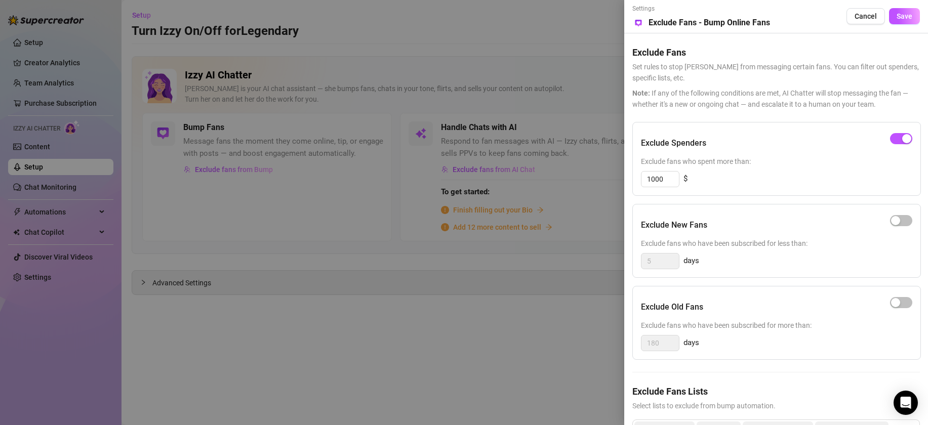
click at [897, 210] on div "Exclude New Fans Exclude fans who have been subscribed for less than: 5 days" at bounding box center [776, 241] width 289 height 74
click at [901, 222] on span "button" at bounding box center [901, 220] width 22 height 11
click at [653, 260] on input "5" at bounding box center [659, 261] width 37 height 15
click at [819, 365] on div "Exclude Spenders Exclude fans who spent more than: 1000 $ Exclude New Fans Excl…" at bounding box center [776, 298] width 288 height 352
click at [827, 381] on div "Exclude Spenders Exclude fans who spent more than: 1000 $ Exclude New Fans Excl…" at bounding box center [776, 298] width 288 height 352
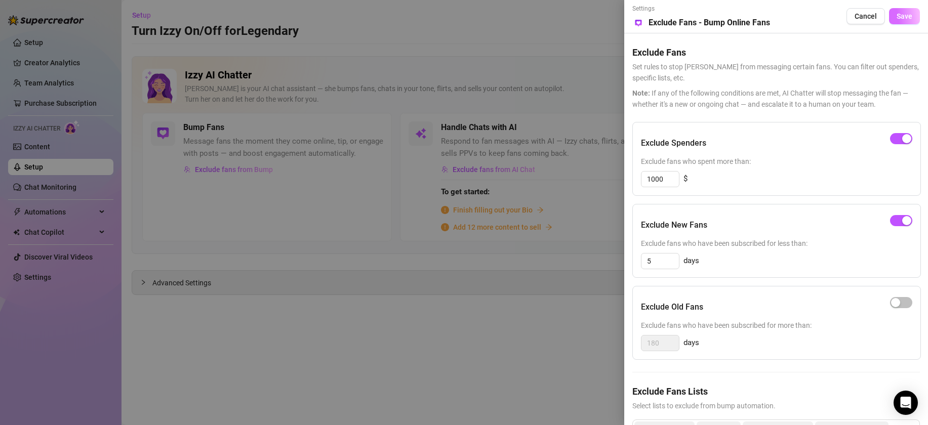
click at [903, 21] on button "Save" at bounding box center [904, 16] width 31 height 16
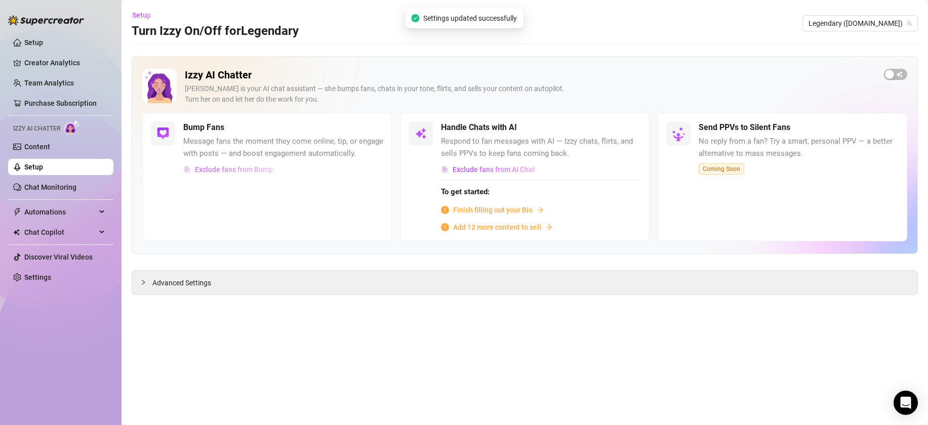
click at [221, 171] on span "Exclude fans from Bump" at bounding box center [234, 170] width 78 height 8
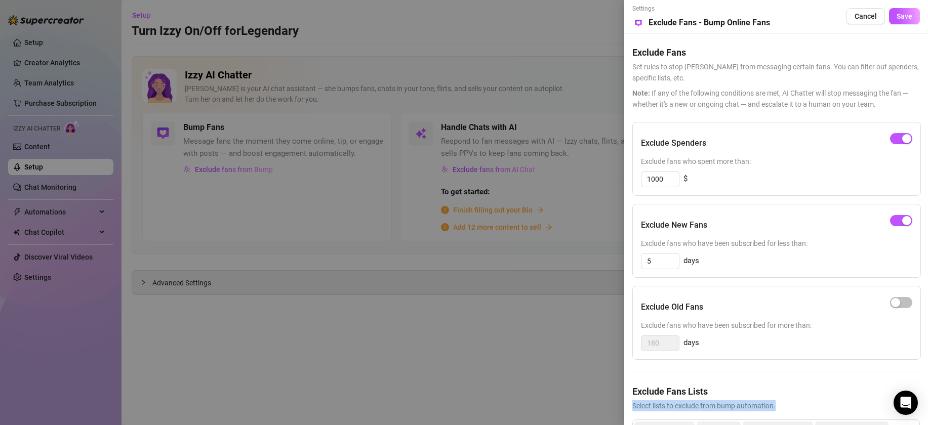
drag, startPoint x: 825, startPoint y: 410, endPoint x: 828, endPoint y: 385, distance: 25.0
click at [828, 385] on div "Exclude Fans Lists Select lists to exclude from bump automation." at bounding box center [776, 398] width 288 height 27
click at [828, 385] on h5 "Exclude Fans Lists" at bounding box center [776, 392] width 288 height 14
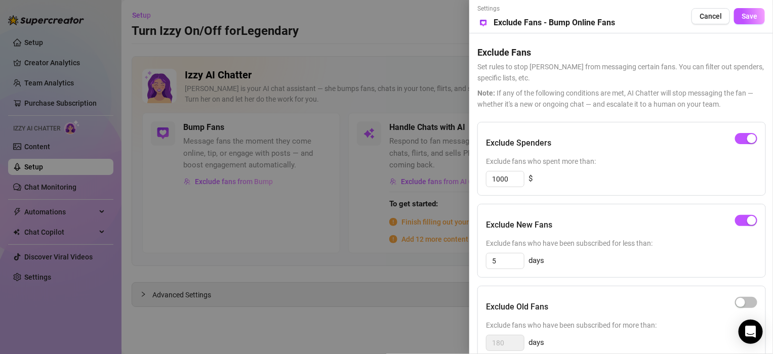
click at [652, 318] on div "Exclude Old Fans" at bounding box center [621, 307] width 271 height 25
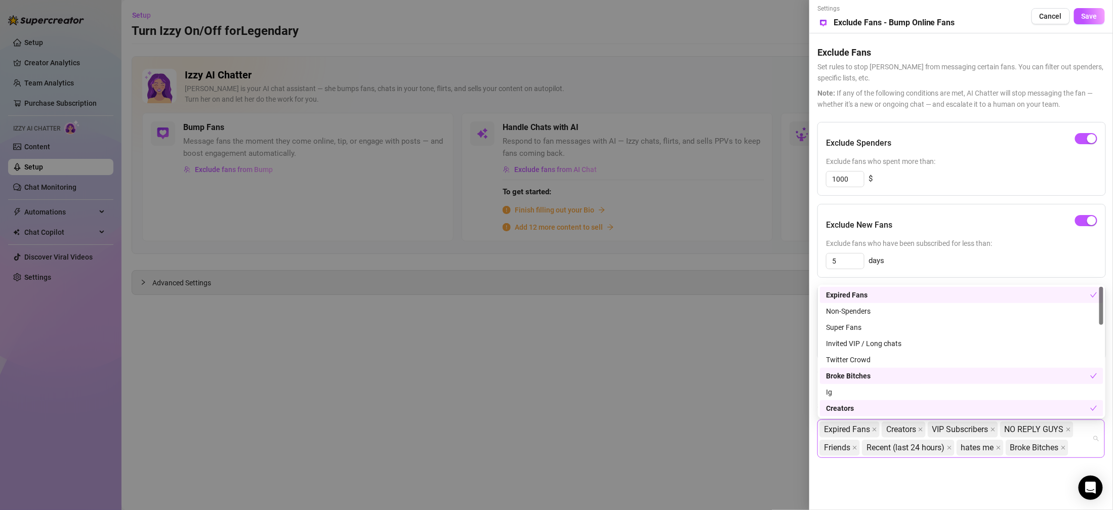
click at [927, 425] on div "Expired Fans Creators VIP Subscribers NO REPLY GUYS Friends Recent (last 24 hou…" at bounding box center [962, 439] width 288 height 38
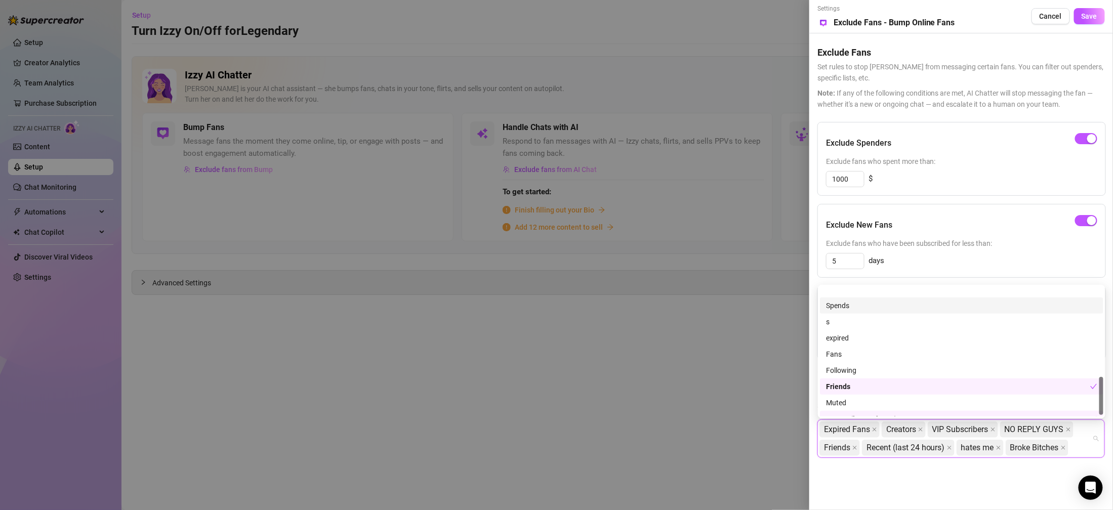
scroll to position [307, 0]
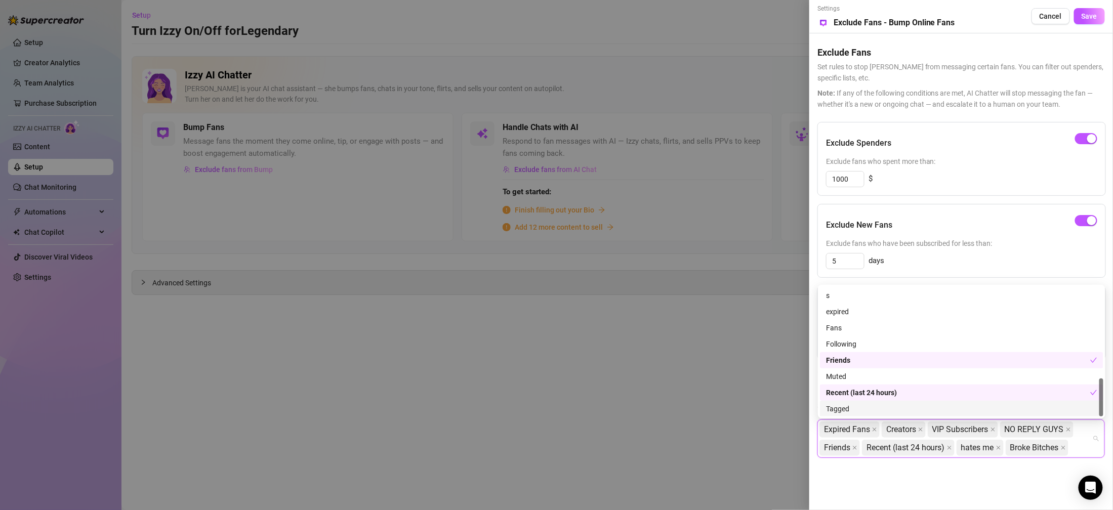
click at [927, 425] on div "Settings Preview Exclude Fans - Bump Online Fans Cancel Save Exclude Fans Set r…" at bounding box center [961, 255] width 304 height 510
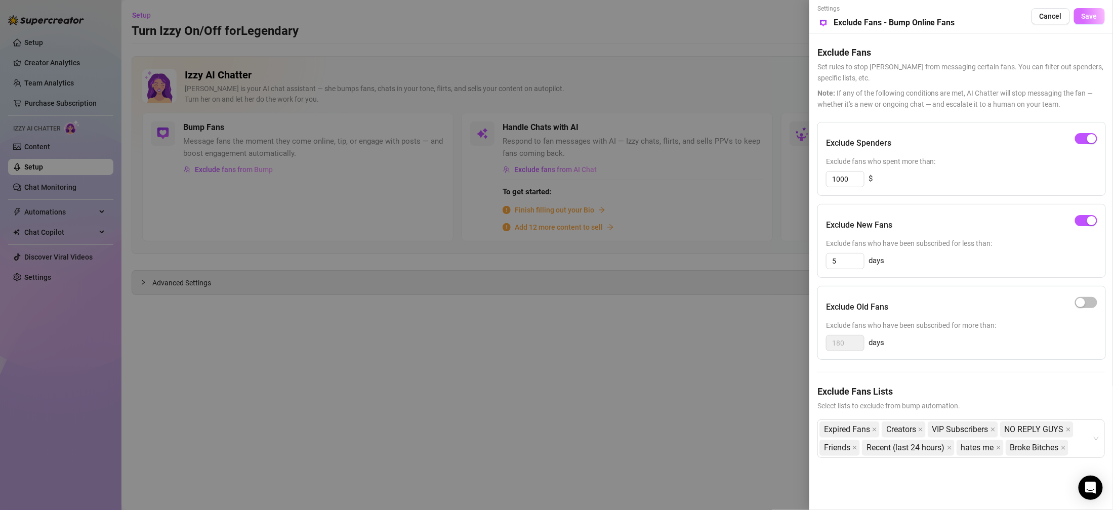
click at [927, 21] on button "Save" at bounding box center [1089, 16] width 31 height 16
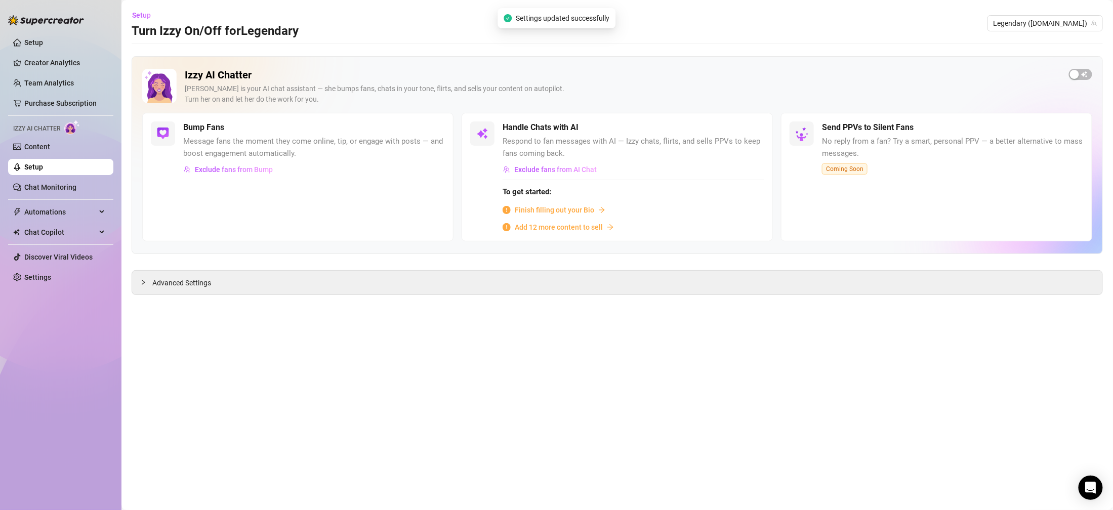
click at [576, 228] on span "Add 12 more content to sell" at bounding box center [559, 227] width 88 height 11
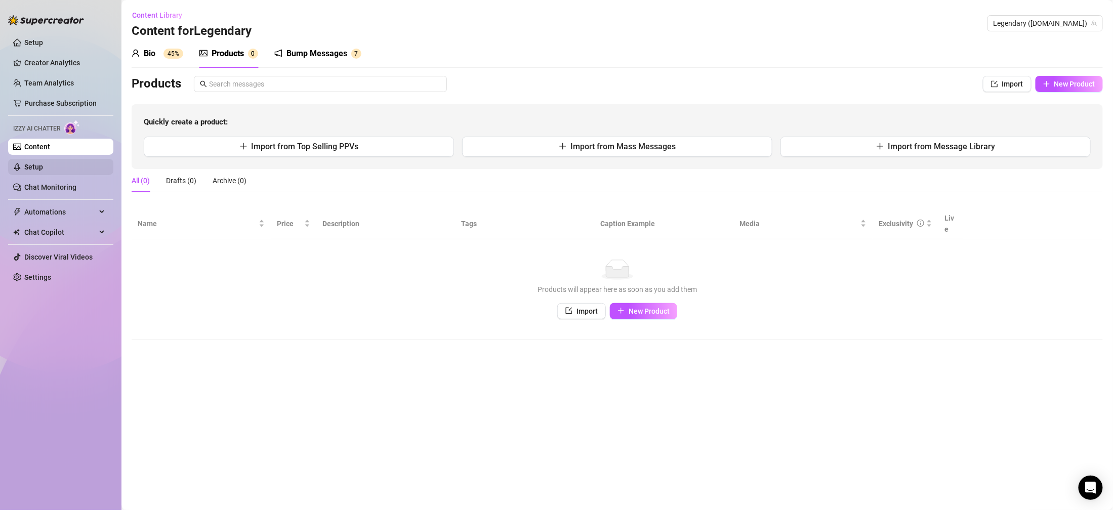
click at [40, 171] on link "Setup" at bounding box center [33, 167] width 19 height 8
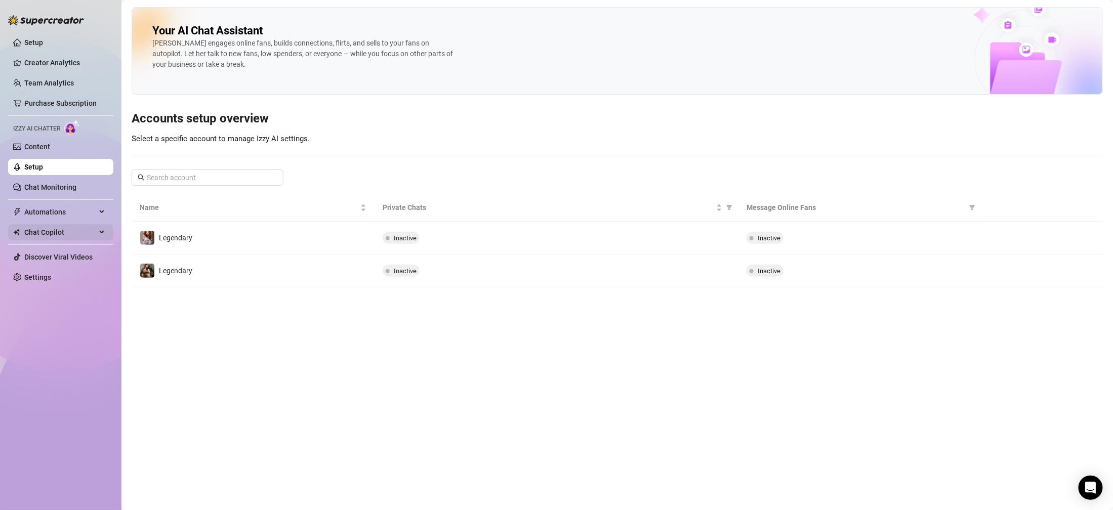
click at [98, 226] on div "Chat Copilot" at bounding box center [60, 232] width 105 height 16
